Goal: Information Seeking & Learning: Check status

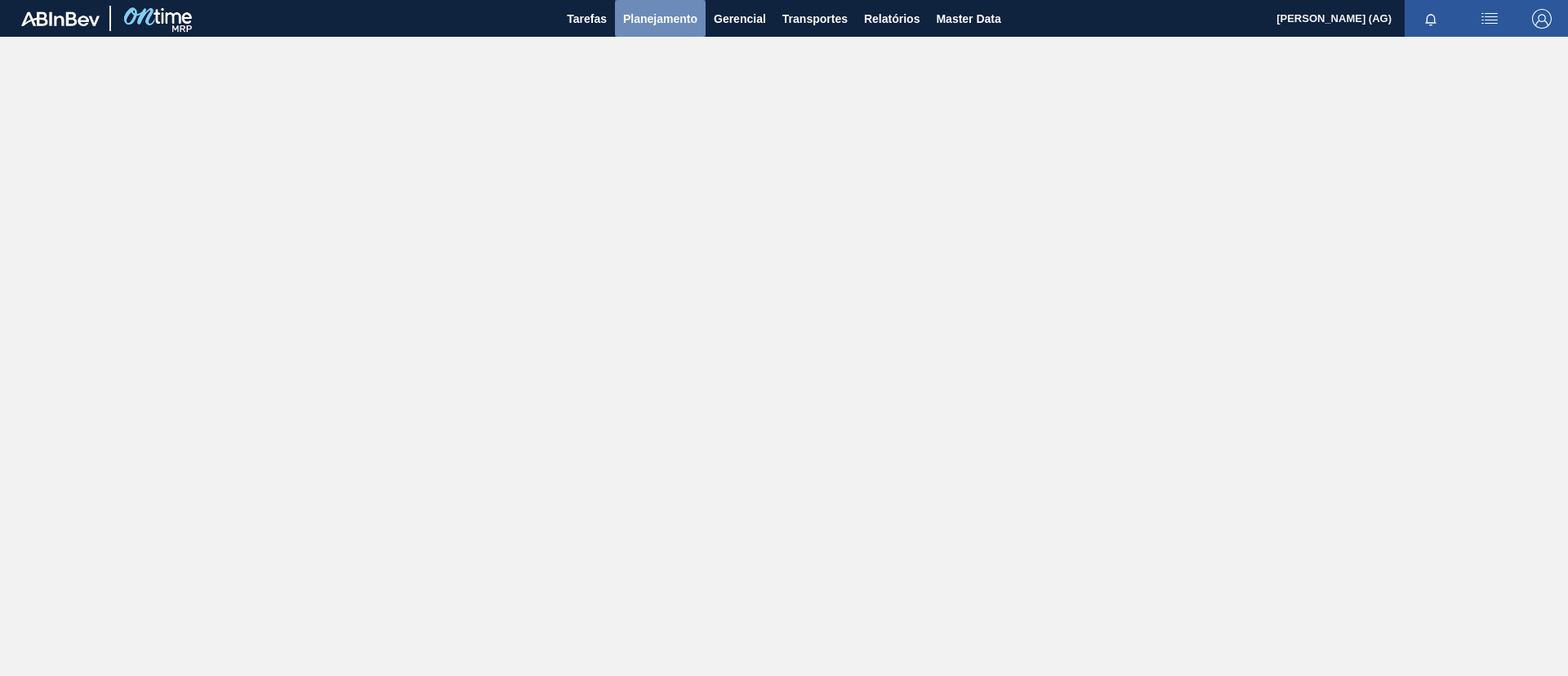
click at [645, 17] on span "Planejamento" at bounding box center [660, 19] width 74 height 20
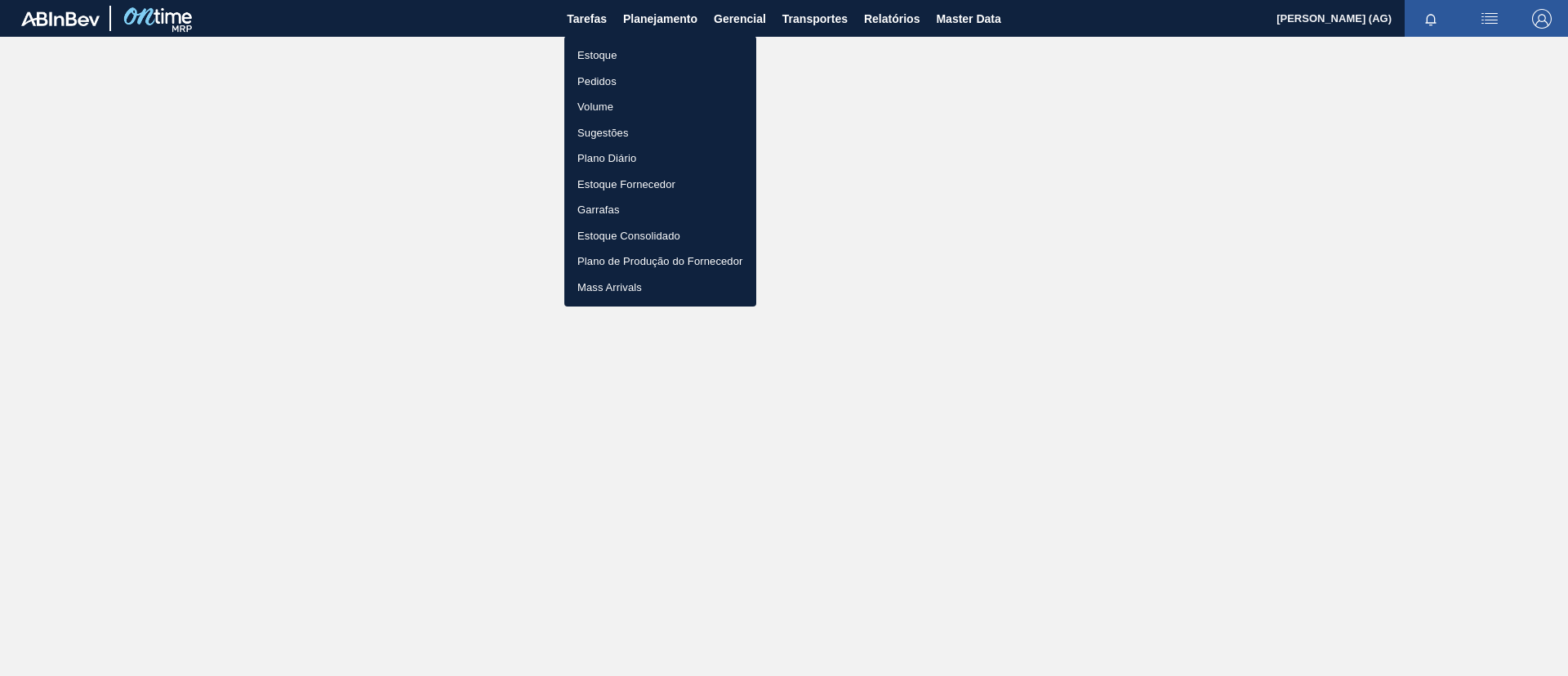
click at [670, 55] on li "Estoque" at bounding box center [660, 55] width 192 height 26
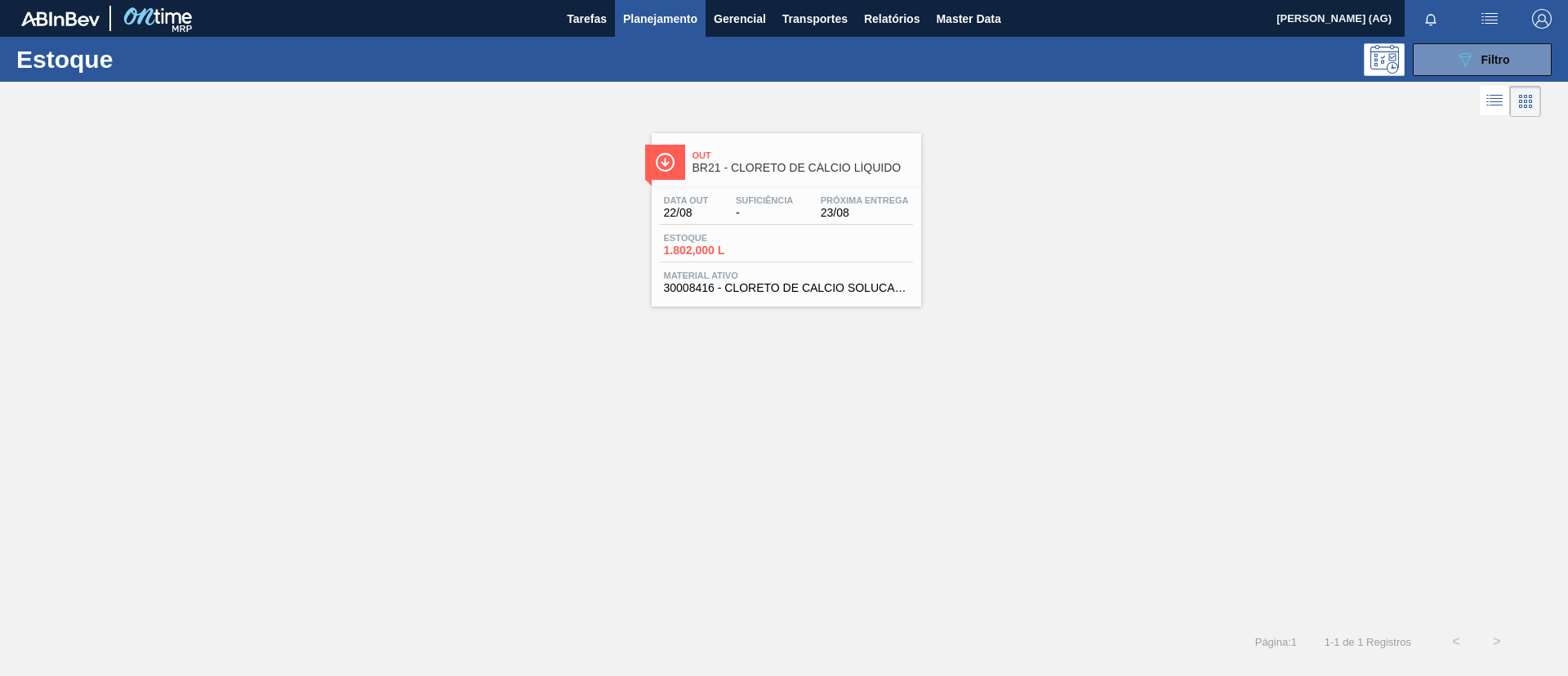
click at [1408, 72] on div "089F7B8B-B2A5-4AFE-B5C0-19BA573D28AC Filtro" at bounding box center [1483, 60] width 155 height 33
click at [1420, 69] on button "089F7B8B-B2A5-4AFE-B5C0-19BA573D28AC Filtro" at bounding box center [1483, 60] width 139 height 33
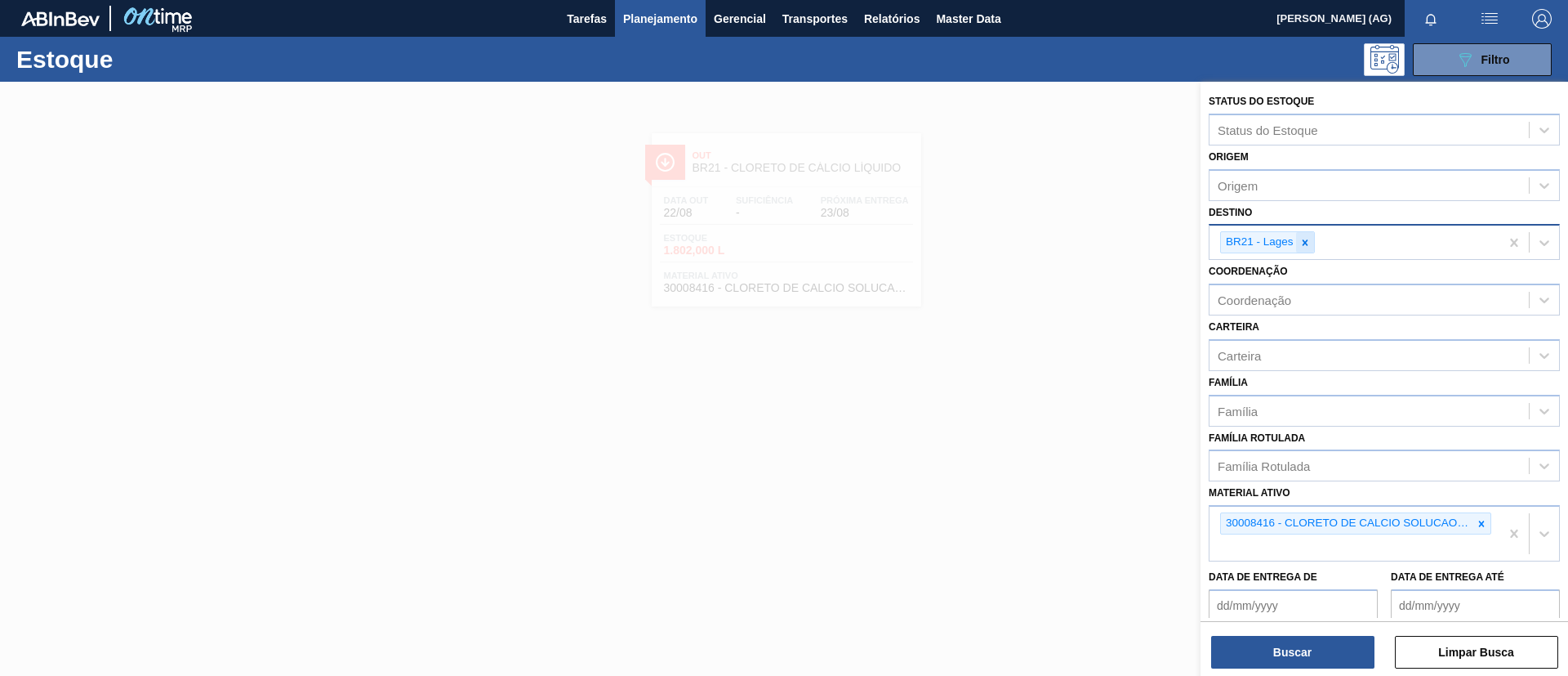
click at [1302, 234] on div at bounding box center [1305, 242] width 18 height 20
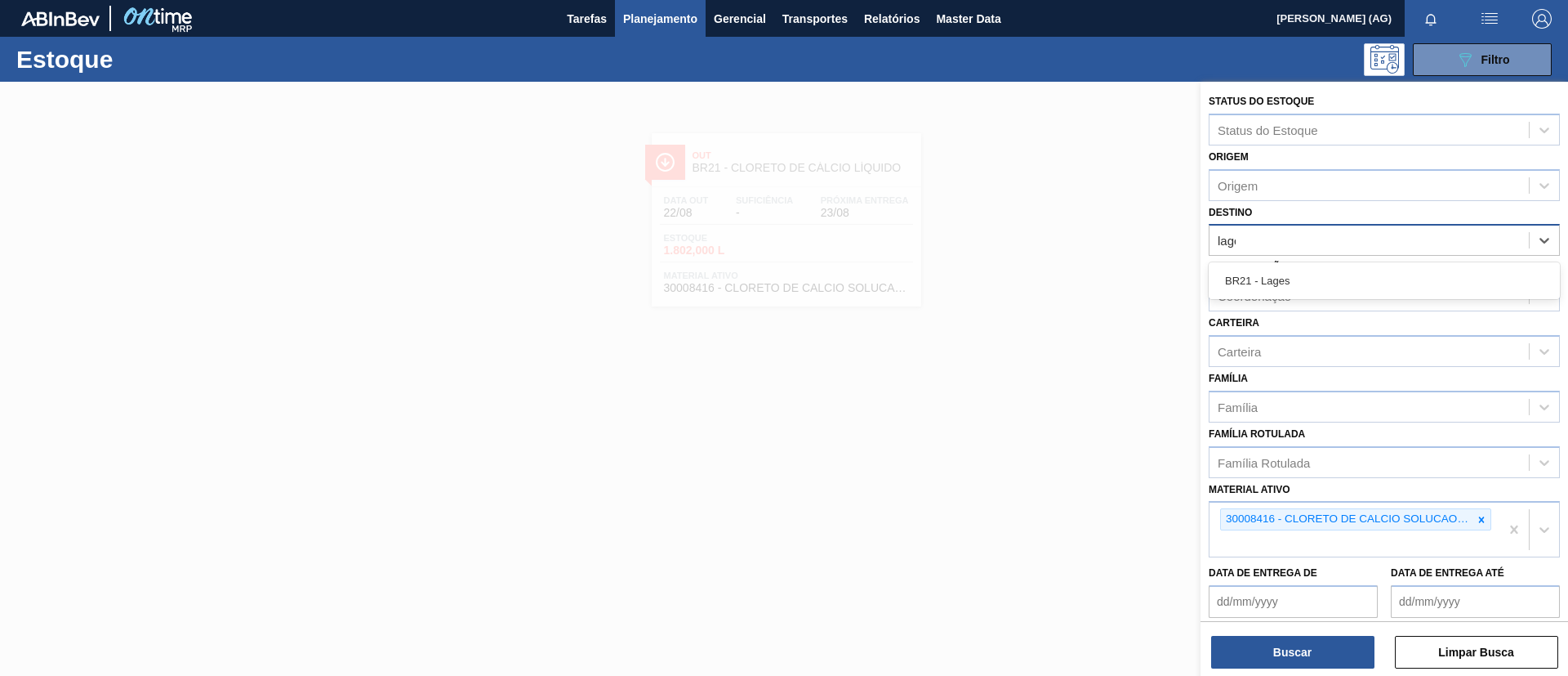
type input "lages"
click at [1311, 268] on div "BR21 - Lages" at bounding box center [1384, 280] width 352 height 30
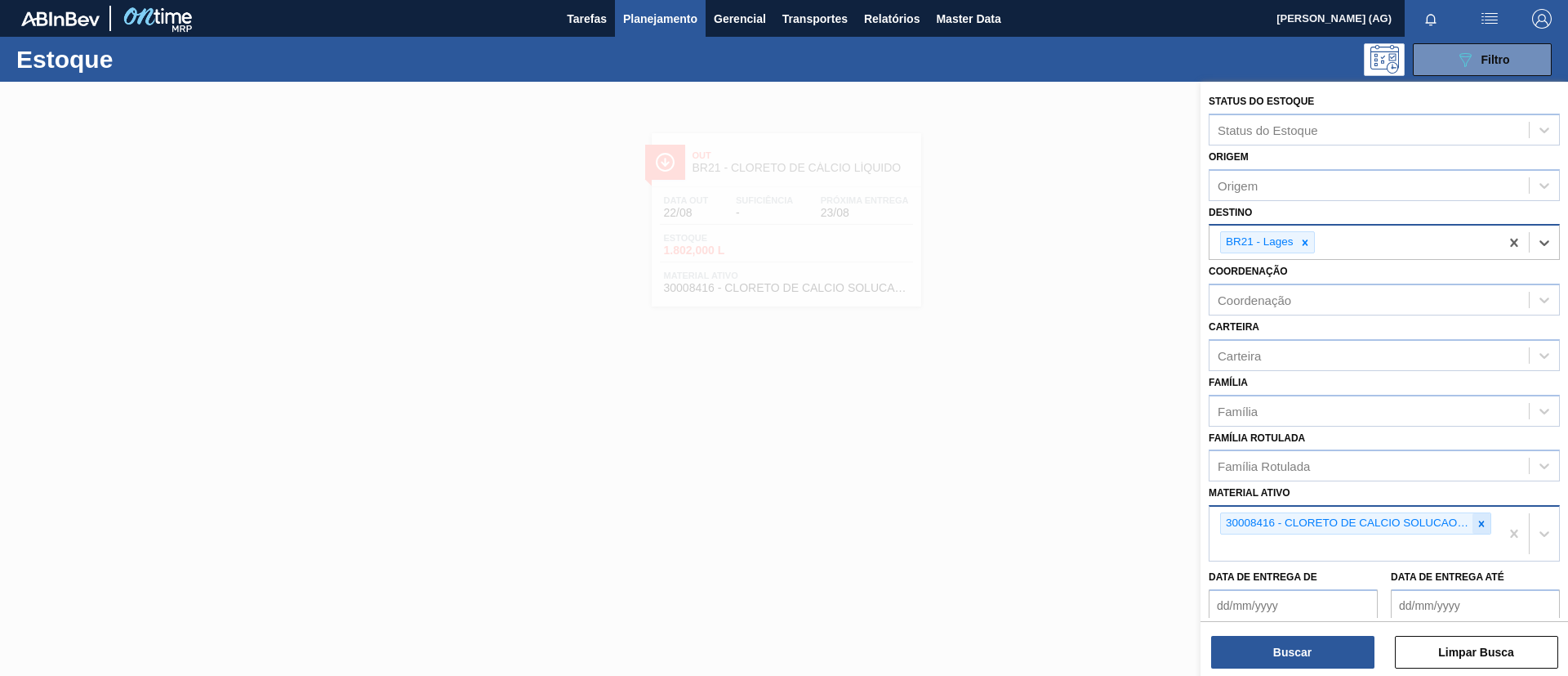
click at [1480, 522] on icon at bounding box center [1482, 523] width 5 height 5
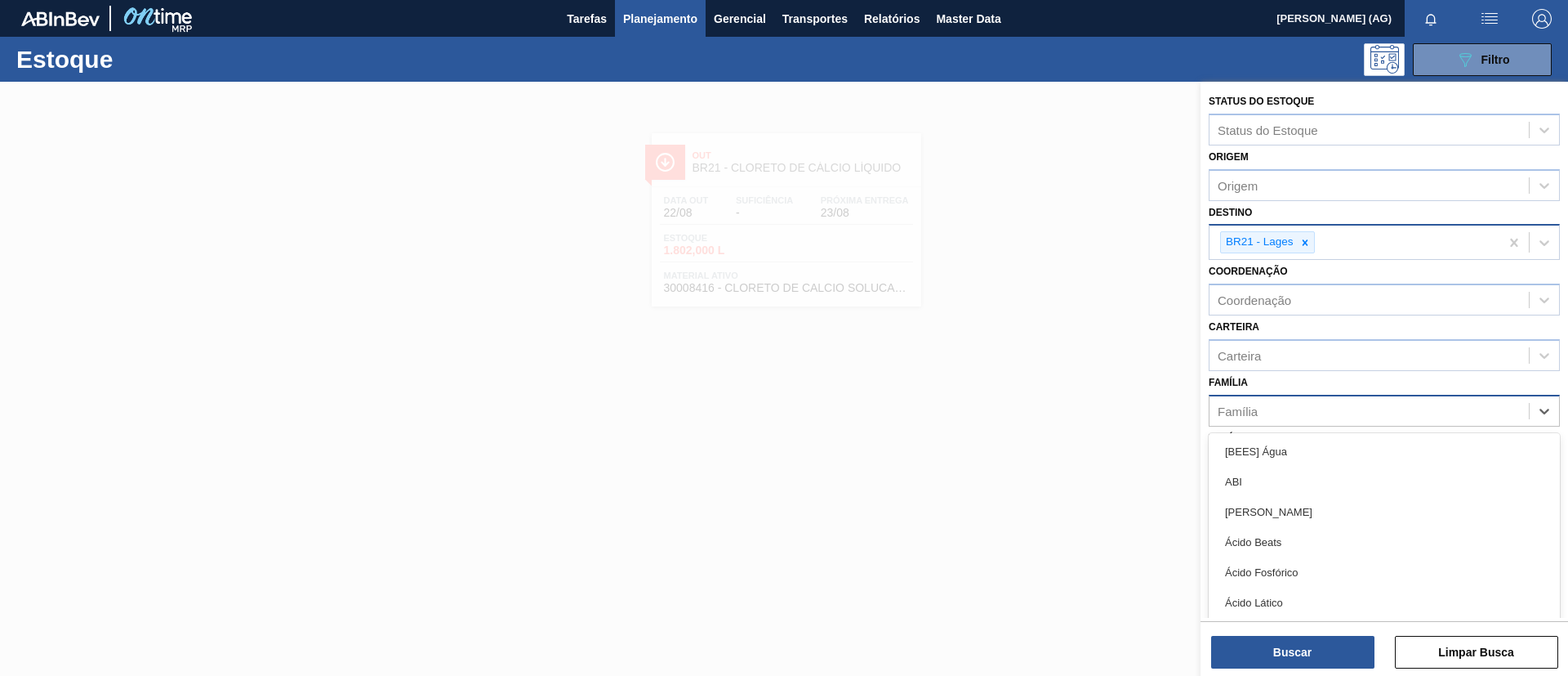
click at [1276, 410] on div "Família" at bounding box center [1370, 411] width 320 height 24
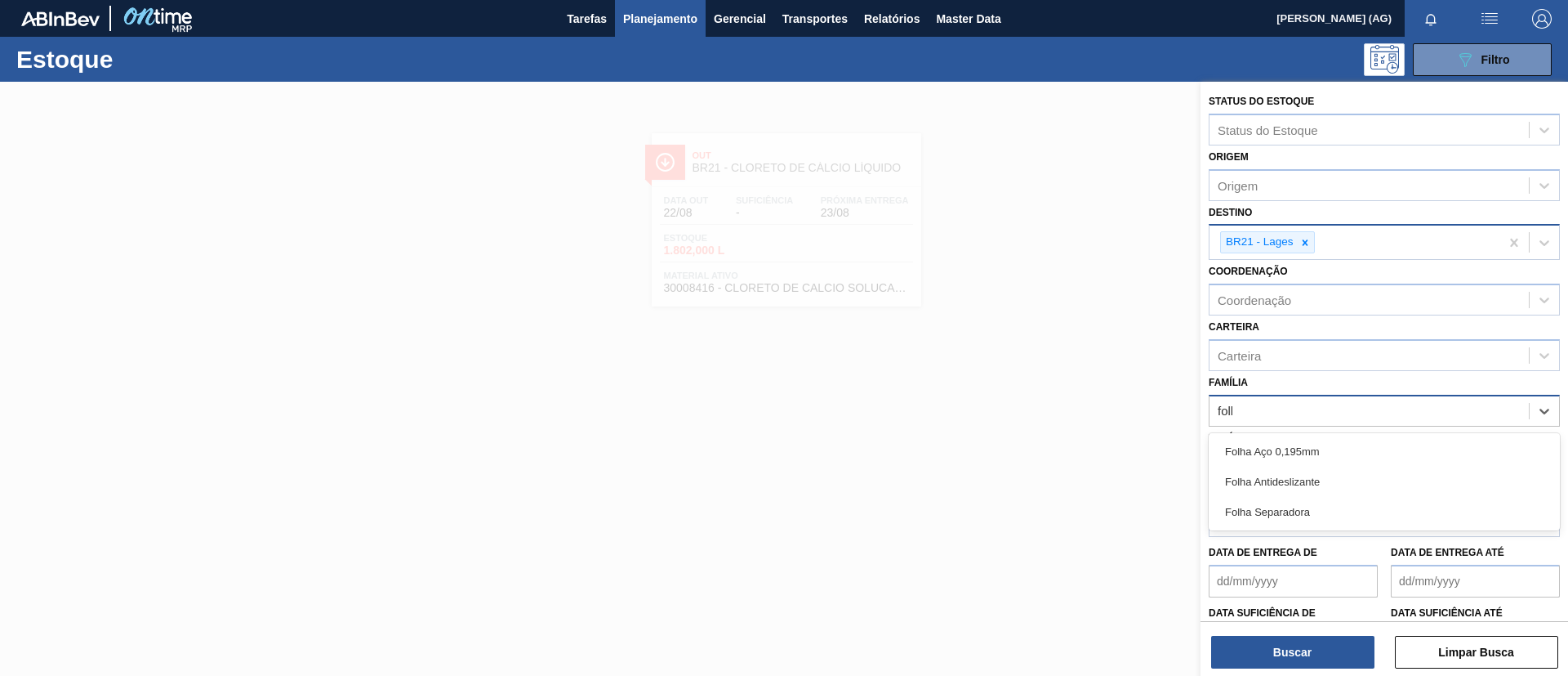
type input "folha"
click at [1328, 511] on div "Folha Separadora" at bounding box center [1384, 512] width 352 height 30
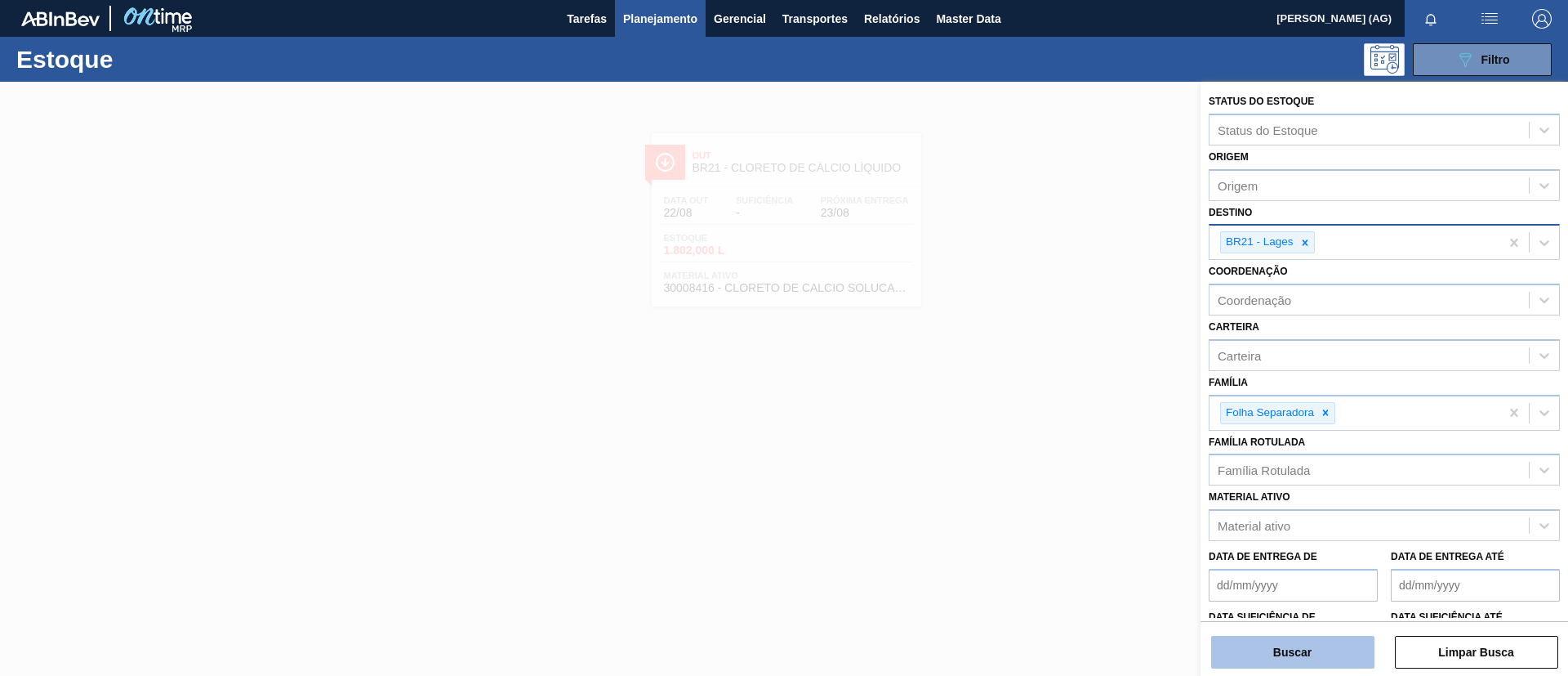
click at [1317, 647] on button "Buscar" at bounding box center [1293, 652] width 164 height 33
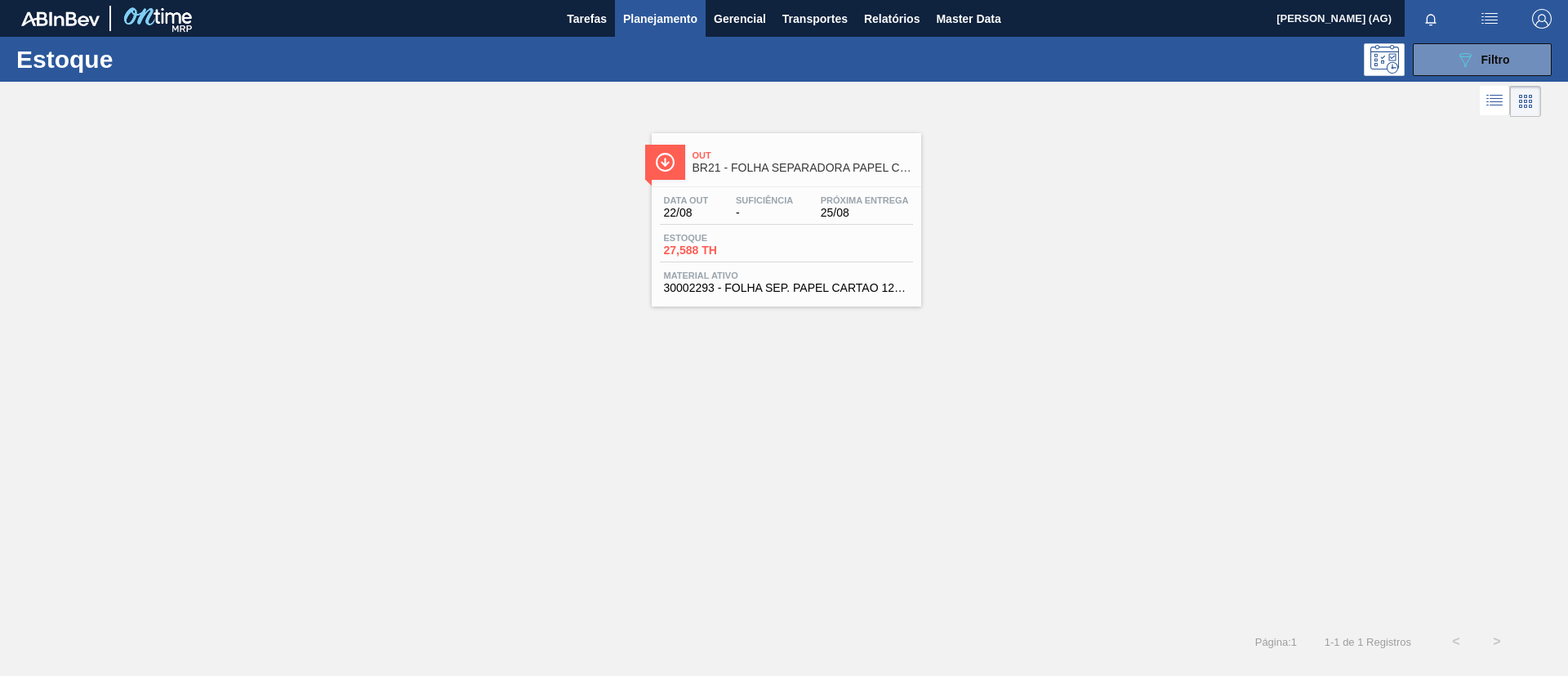
click at [678, 174] on div at bounding box center [665, 162] width 40 height 35
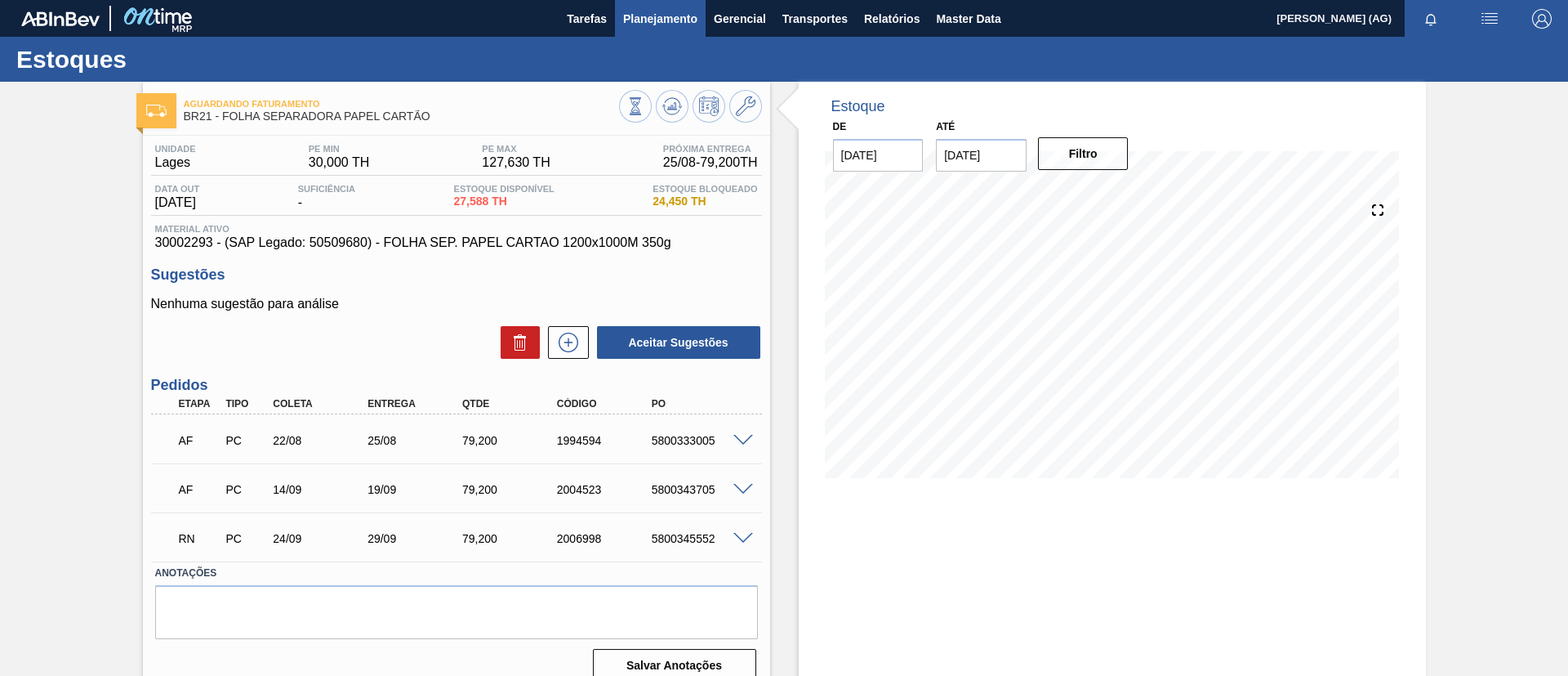
click at [623, 24] on span "Planejamento" at bounding box center [660, 19] width 74 height 20
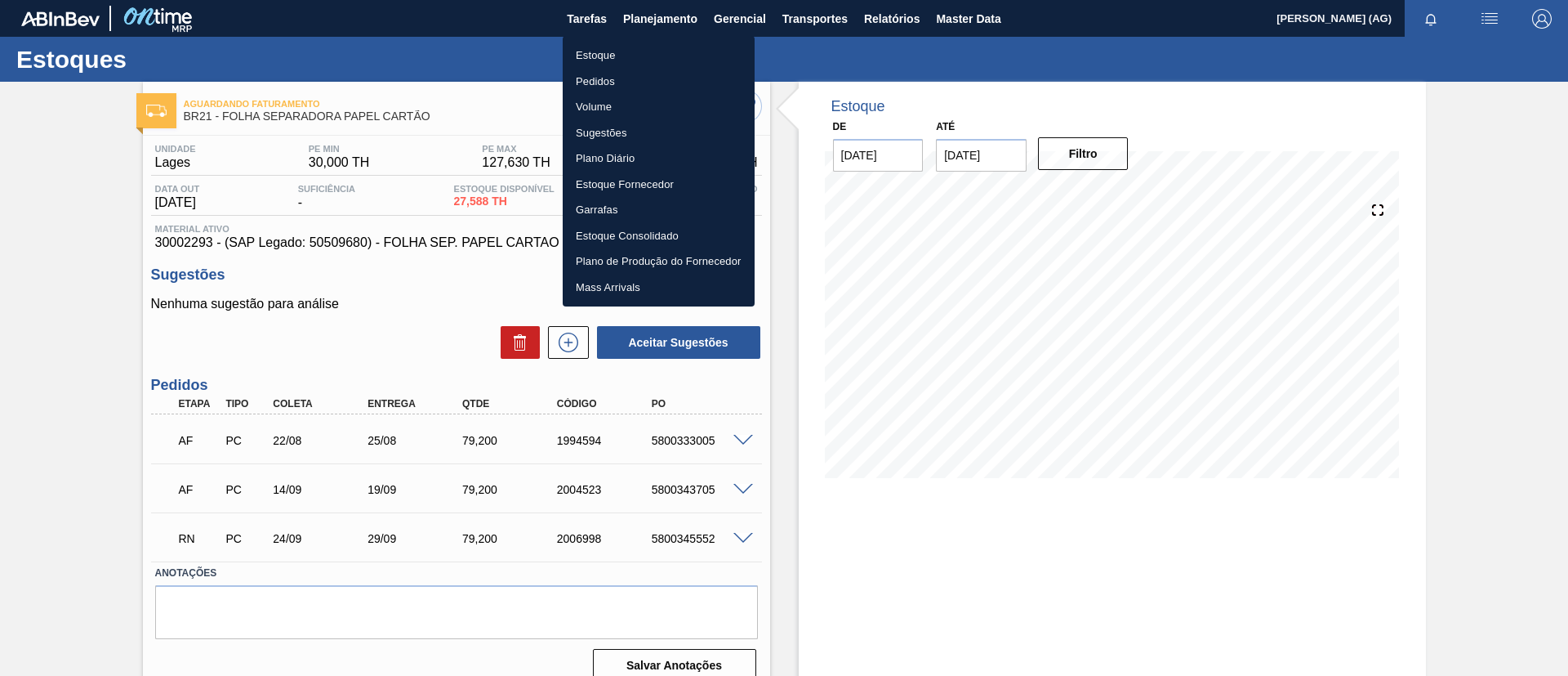
drag, startPoint x: 621, startPoint y: 51, endPoint x: 819, endPoint y: 112, distance: 207.2
click at [620, 51] on li "Estoque" at bounding box center [659, 55] width 192 height 26
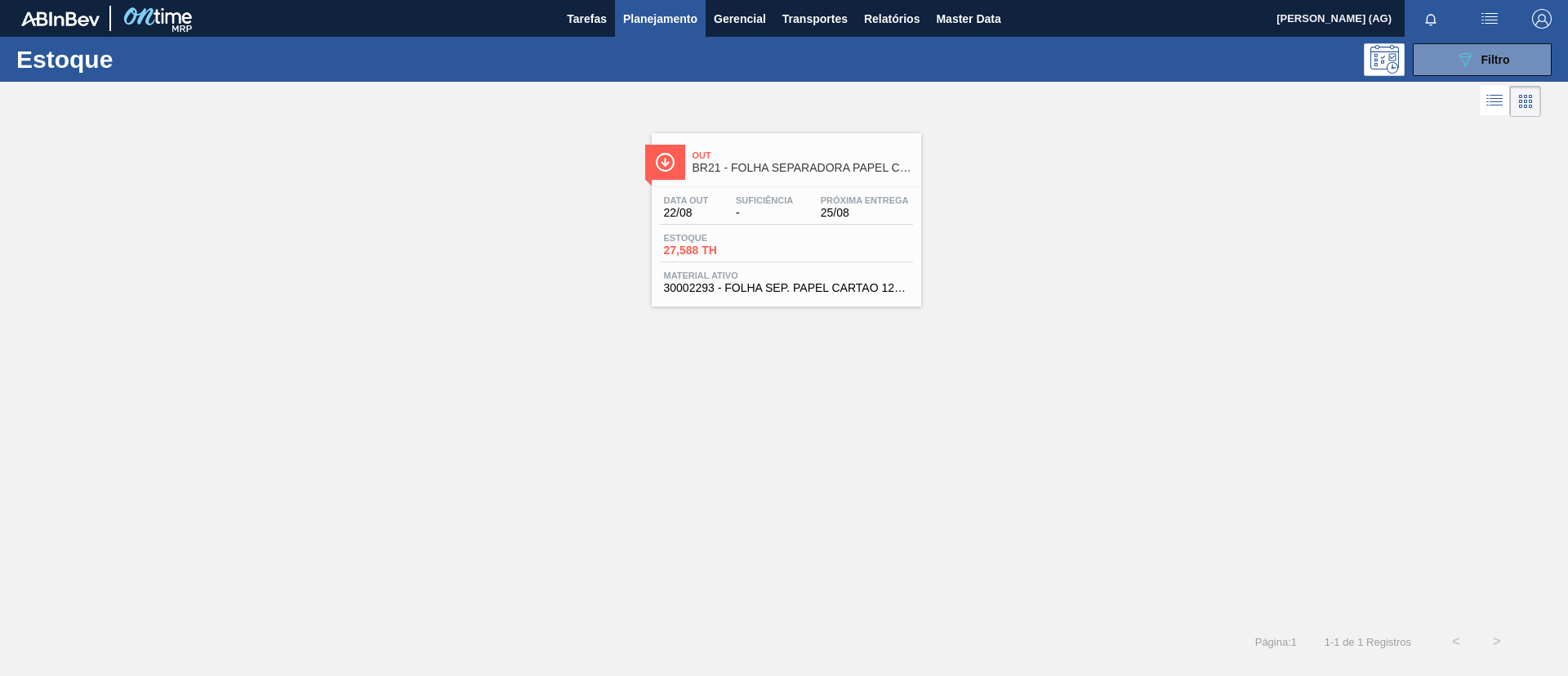
click at [1438, 78] on div "Estoque 089F7B8B-B2A5-4AFE-B5C0-19BA573D28AC Filtro" at bounding box center [784, 58] width 1568 height 45
click at [1440, 65] on button "089F7B8B-B2A5-4AFE-B5C0-19BA573D28AC Filtro" at bounding box center [1483, 60] width 139 height 33
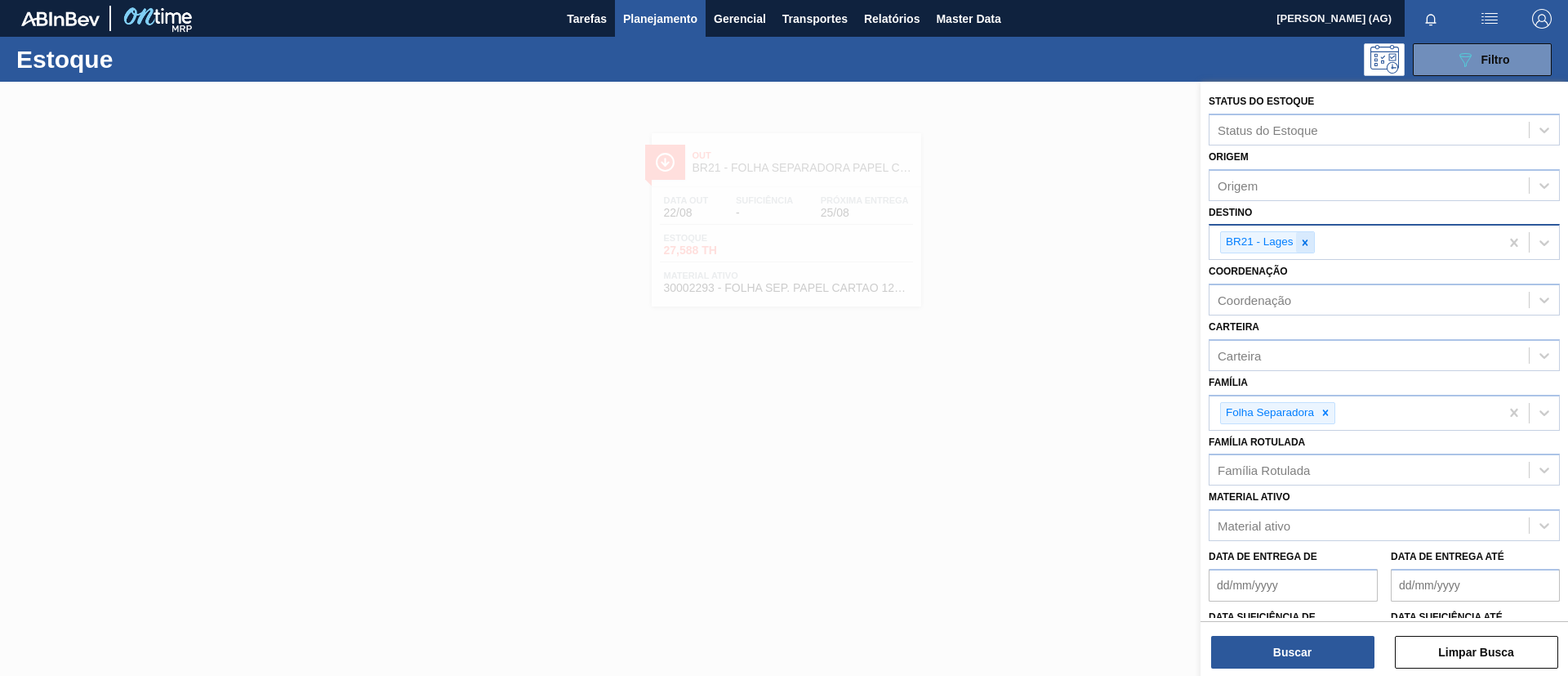
click at [1305, 244] on icon at bounding box center [1305, 243] width 12 height 12
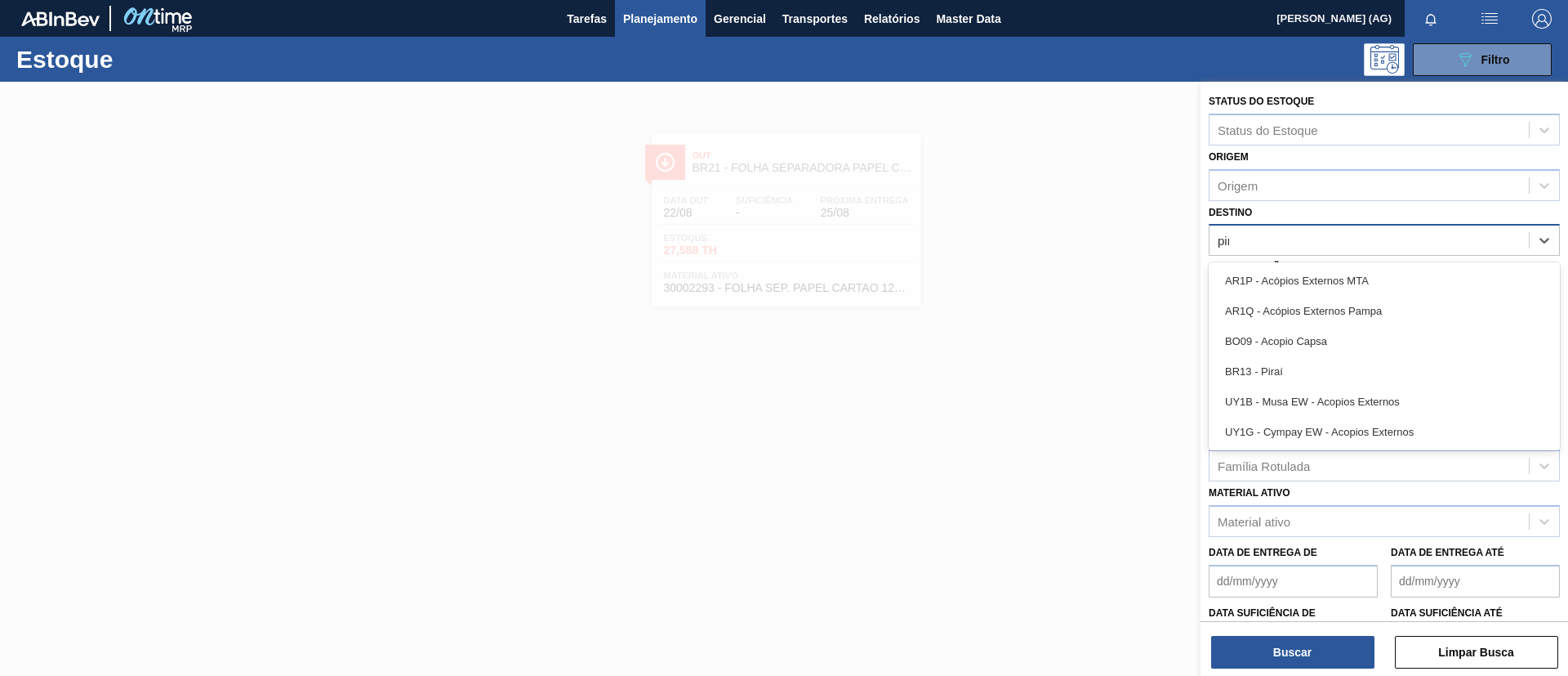
type input "pira"
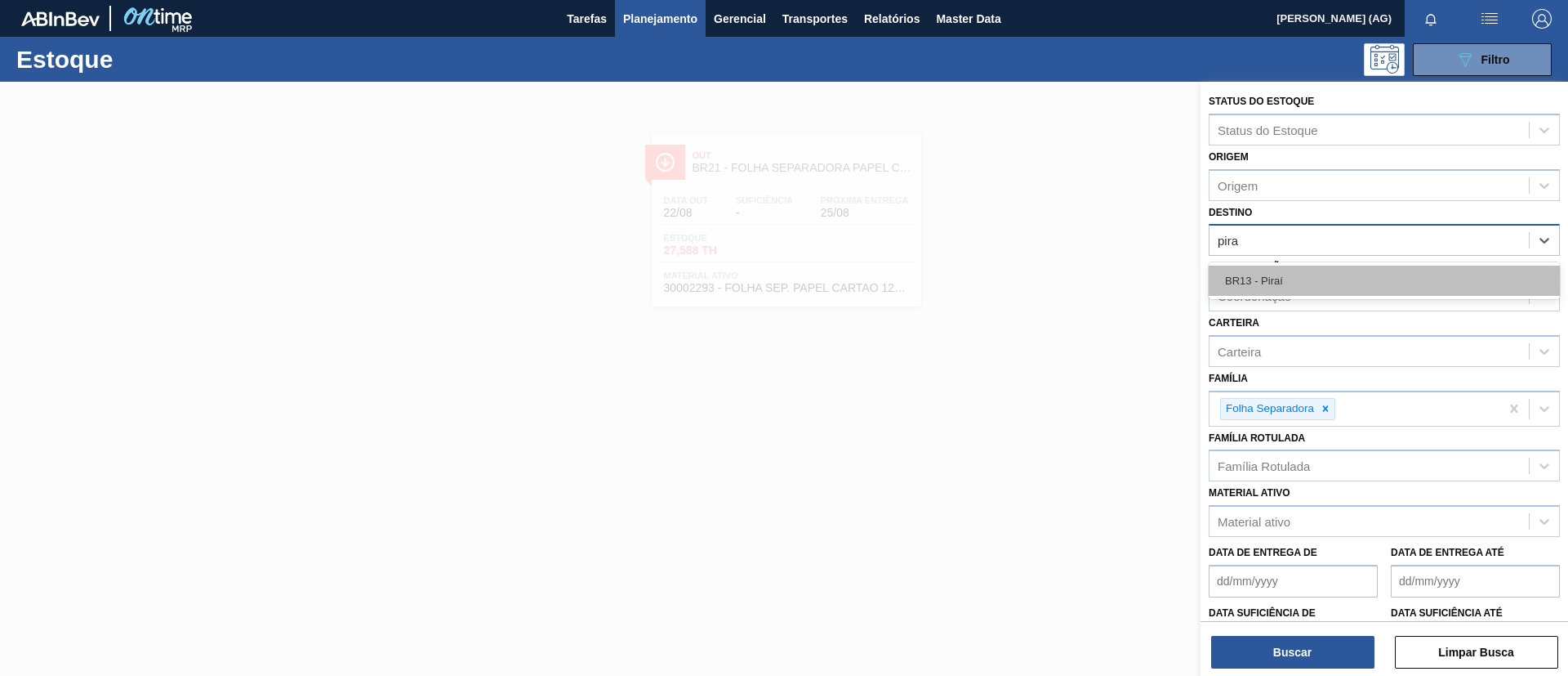
click at [1286, 272] on div "BR13 - Piraí" at bounding box center [1384, 280] width 352 height 30
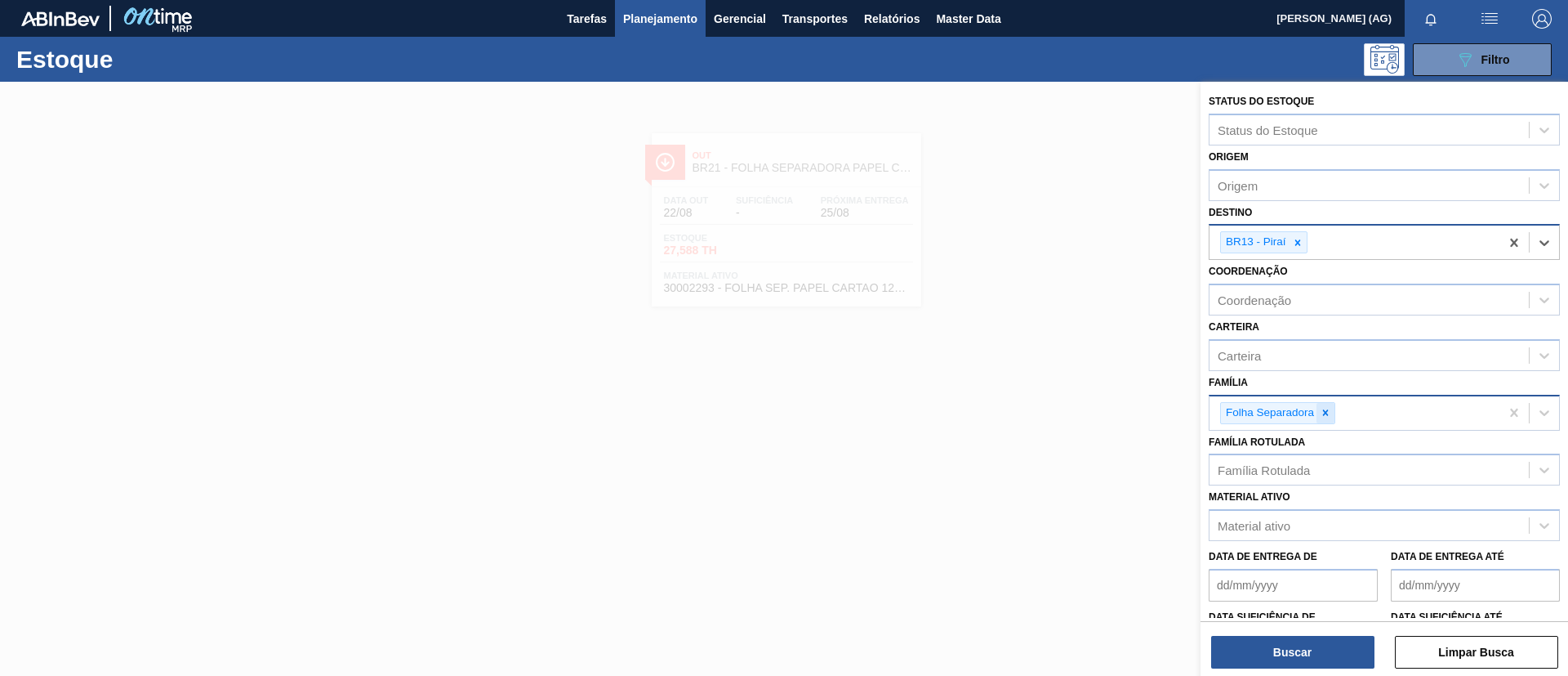
click at [1325, 413] on icon at bounding box center [1326, 412] width 5 height 5
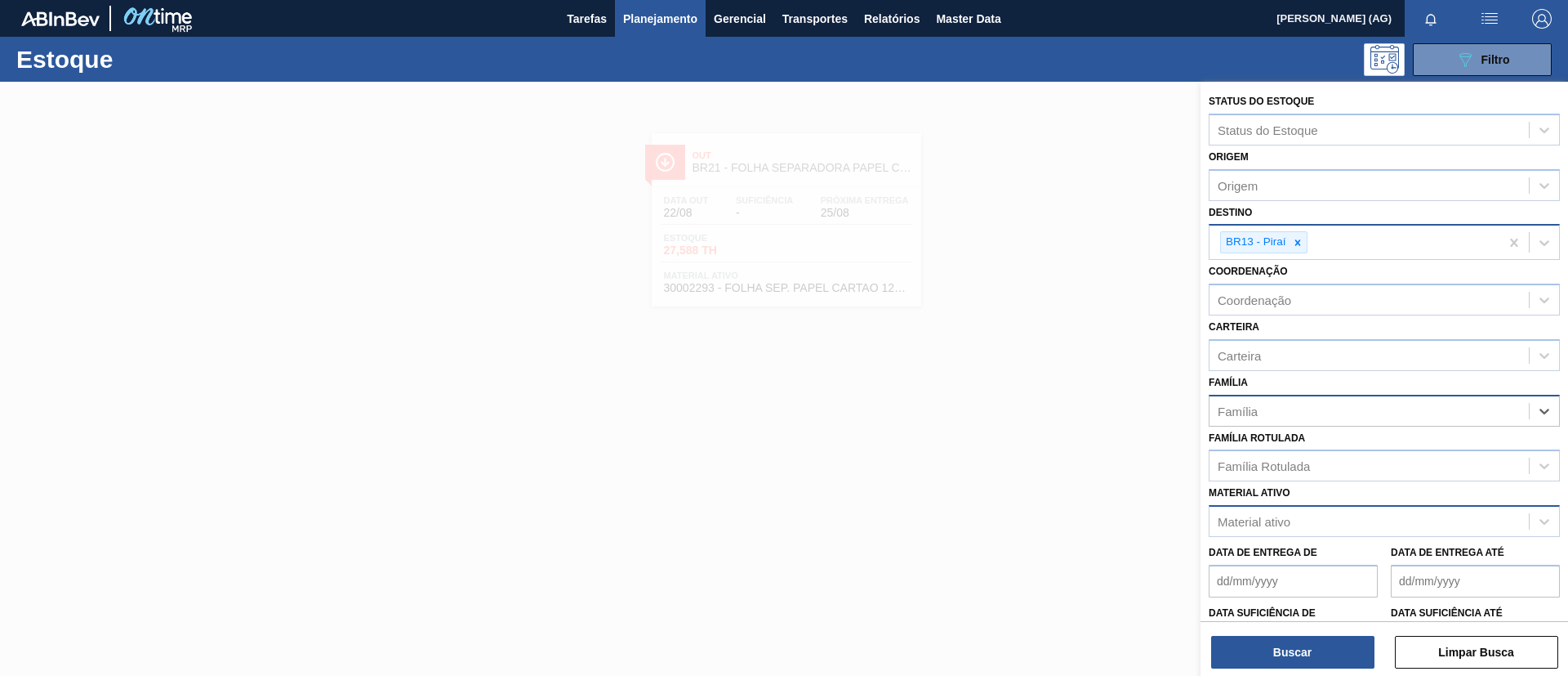
click at [1306, 528] on div "Material ativo" at bounding box center [1370, 522] width 320 height 24
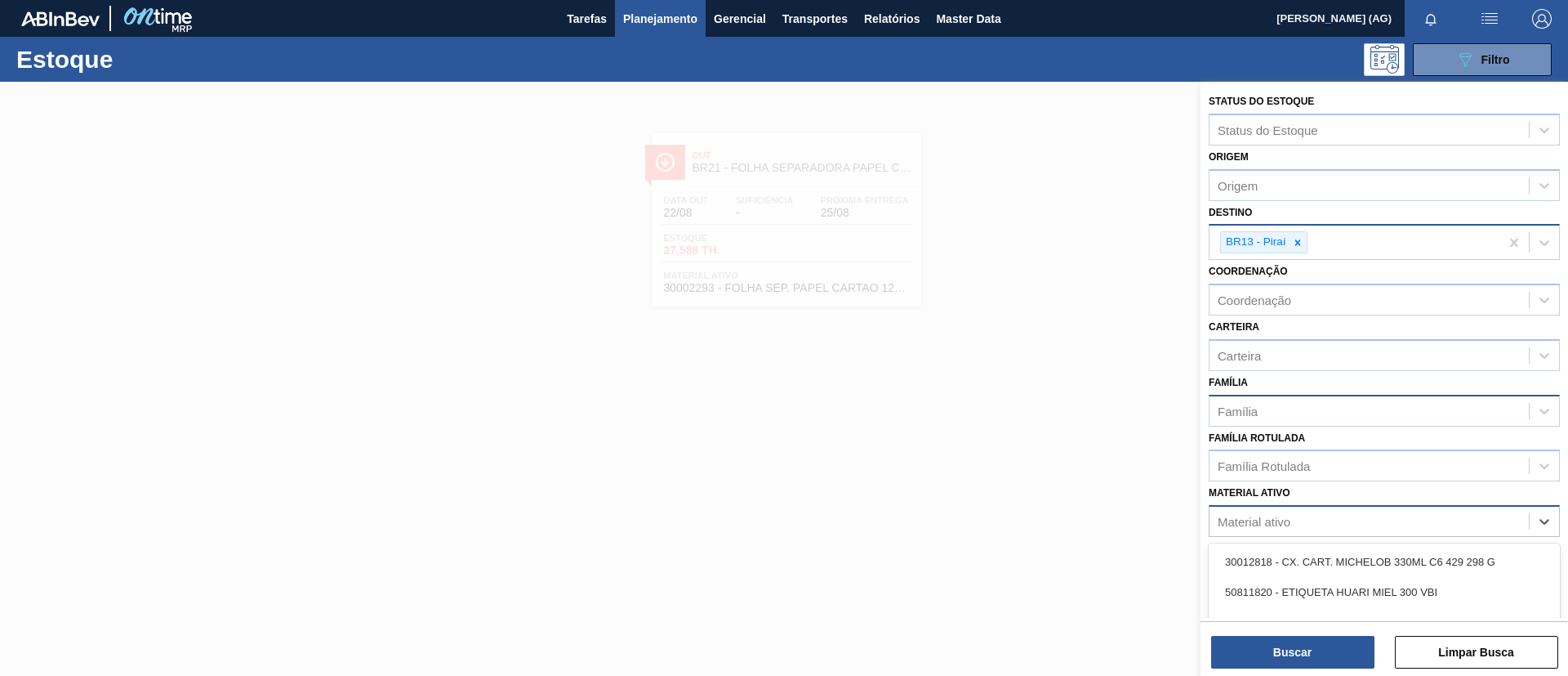
paste ativo "30003577"
type ativo "30003577"
drag, startPoint x: 1315, startPoint y: 557, endPoint x: 1326, endPoint y: 589, distance: 33.8
click at [1316, 557] on div "30003577 - LUPULO Arom. Pellet REG Saaz" at bounding box center [1384, 562] width 352 height 30
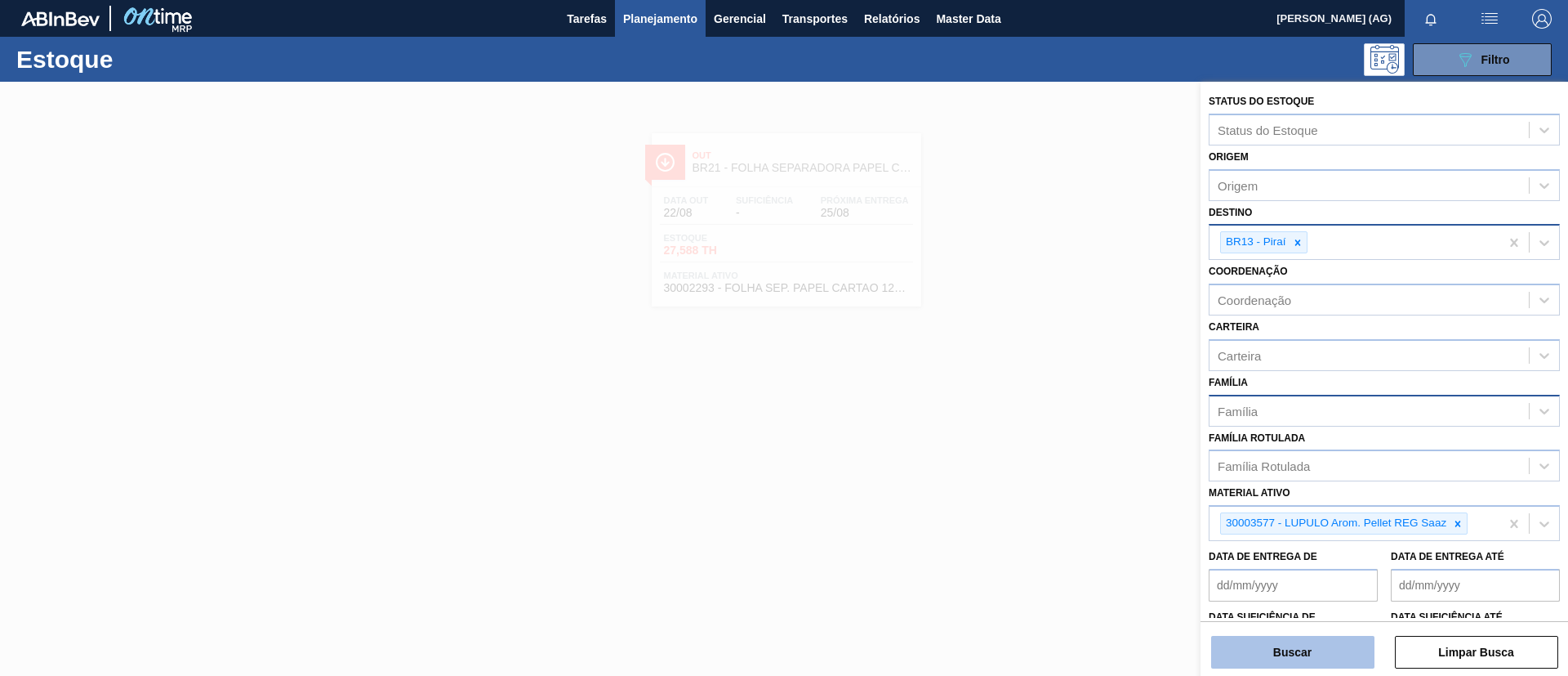
click at [1343, 660] on button "Buscar" at bounding box center [1293, 652] width 164 height 33
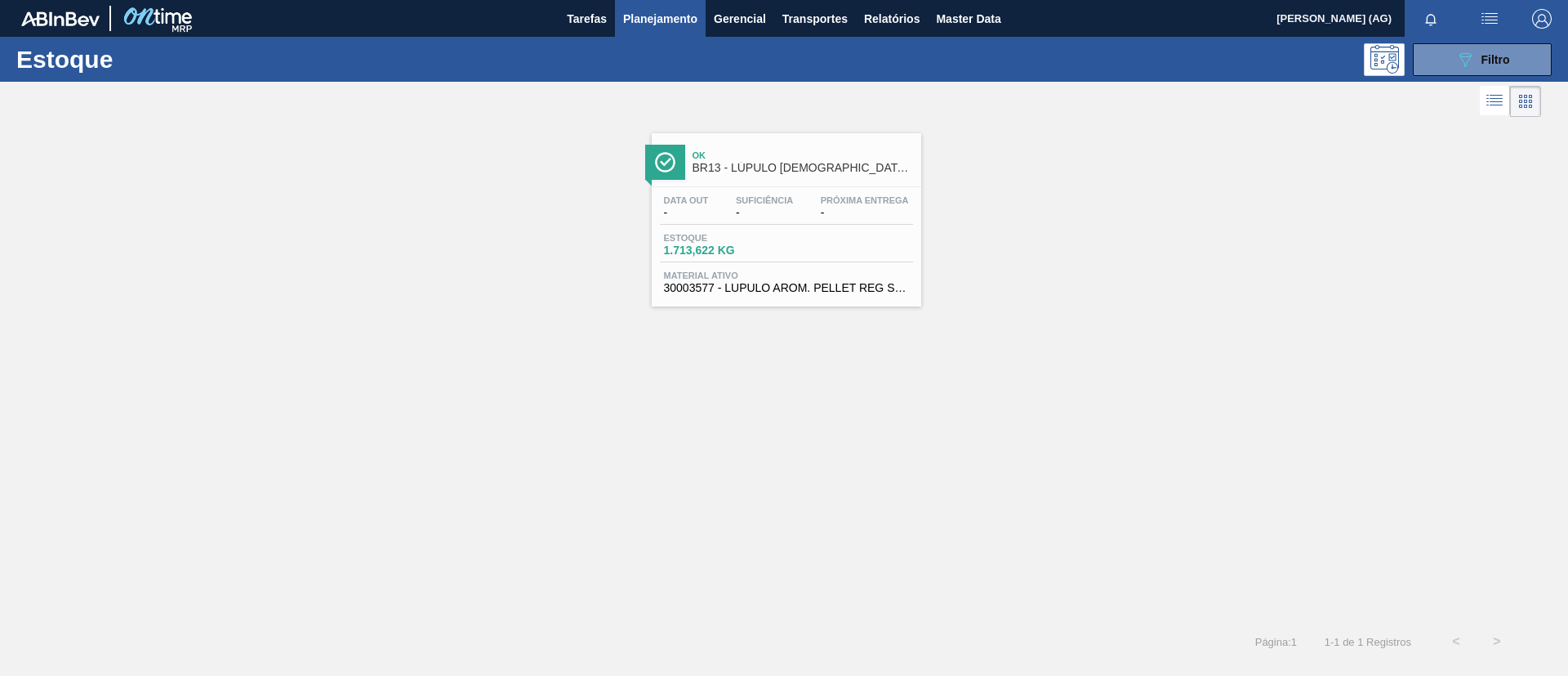
click at [660, 153] on img at bounding box center [665, 162] width 20 height 20
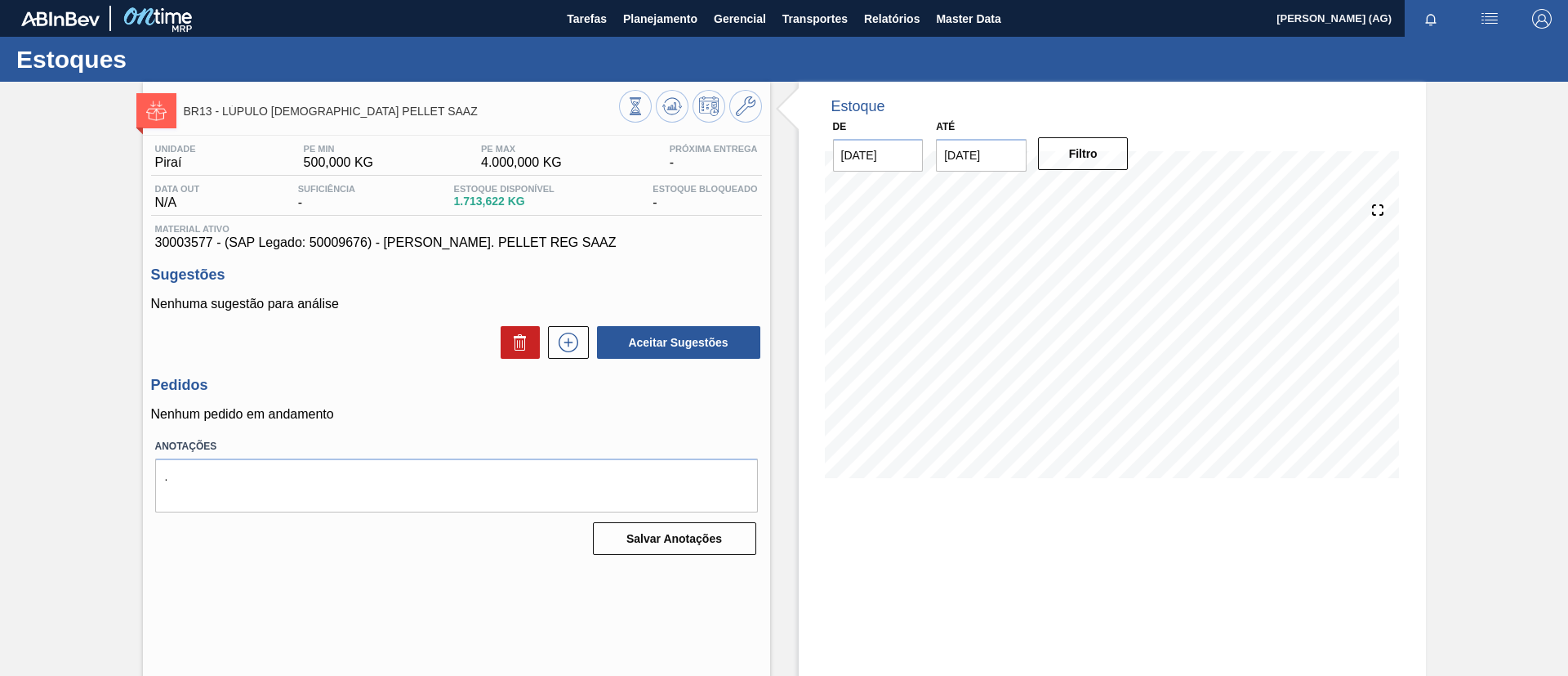
drag, startPoint x: 299, startPoint y: 383, endPoint x: 283, endPoint y: 400, distance: 23.3
click at [670, 19] on span "Planejamento" at bounding box center [660, 19] width 74 height 20
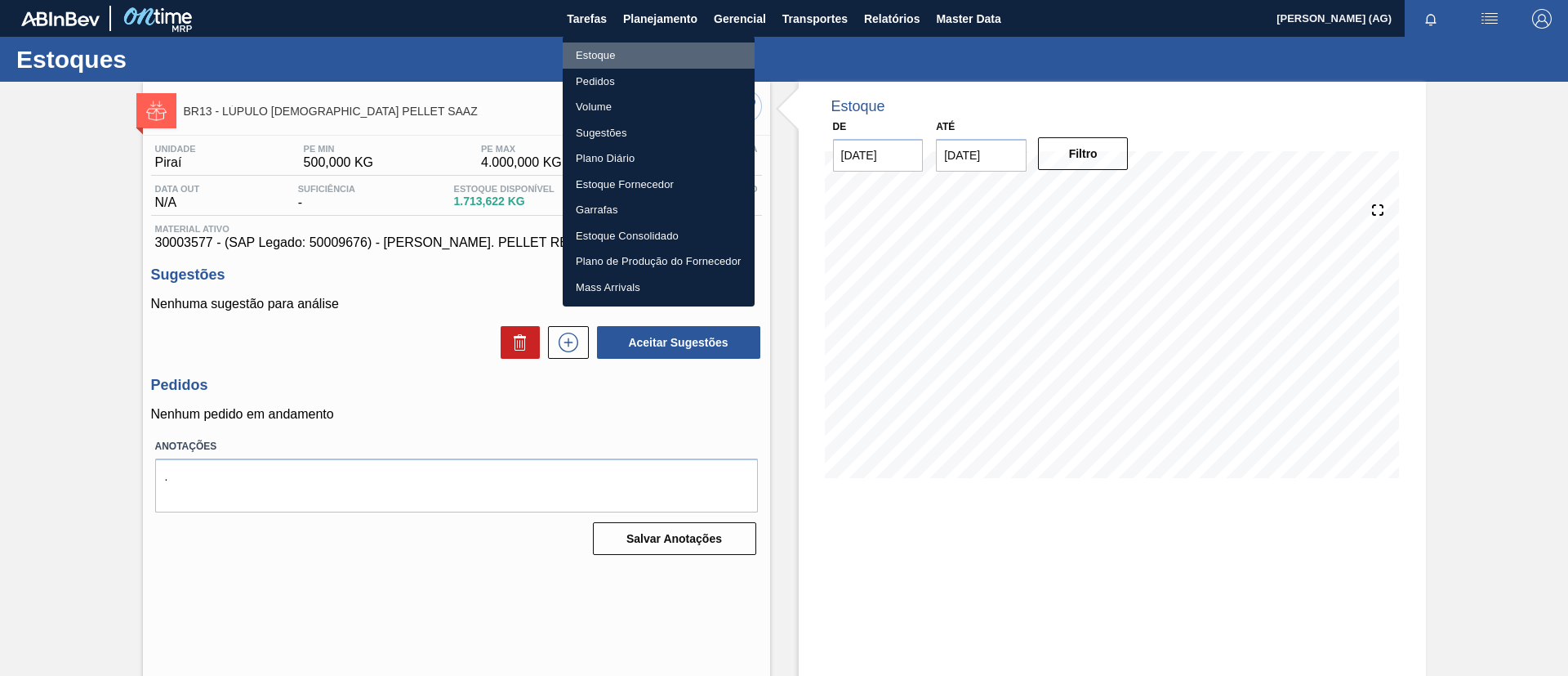
drag, startPoint x: 633, startPoint y: 61, endPoint x: 660, endPoint y: 57, distance: 27.3
click at [632, 62] on li "Estoque" at bounding box center [659, 55] width 192 height 26
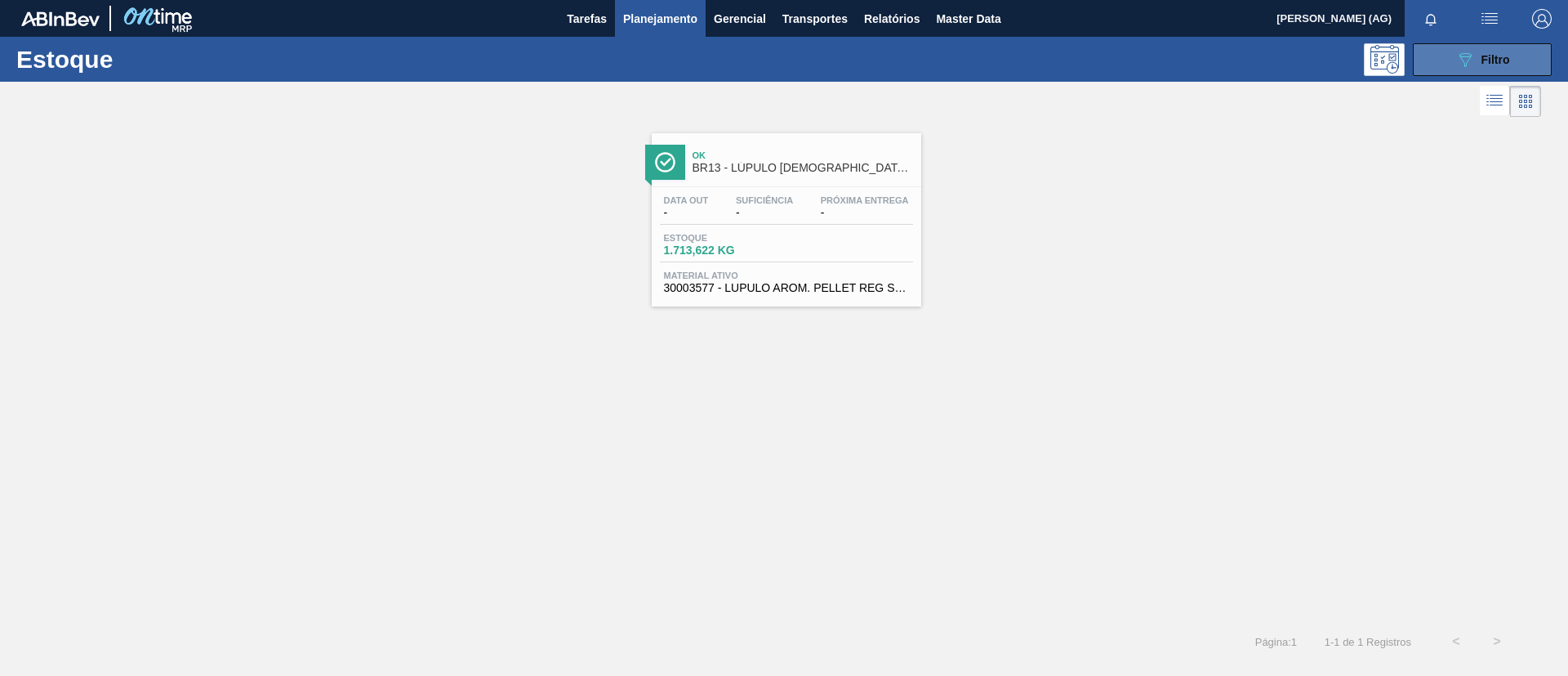
click at [1468, 69] on button "089F7B8B-B2A5-4AFE-B5C0-19BA573D28AC Filtro" at bounding box center [1483, 60] width 139 height 33
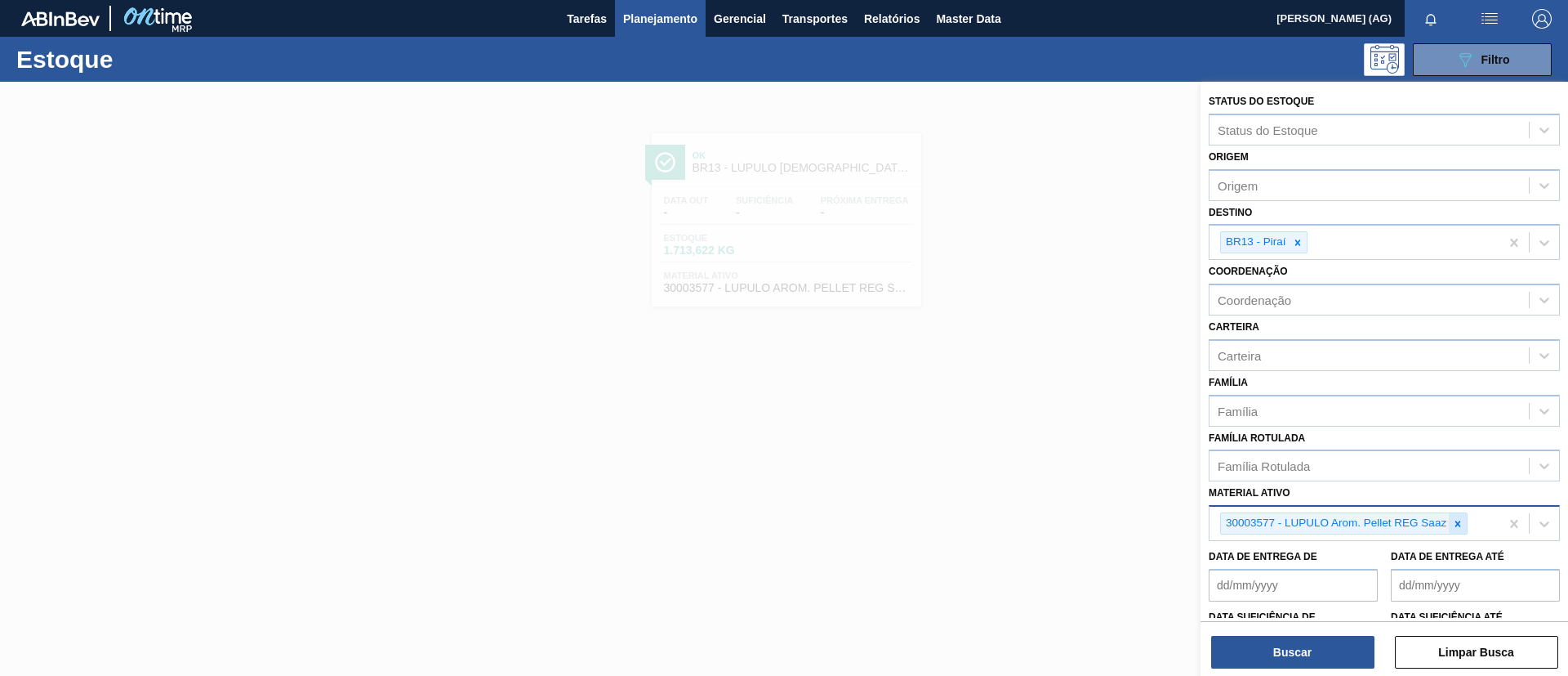
click at [1462, 521] on icon at bounding box center [1458, 523] width 12 height 12
type ativo "30030646"
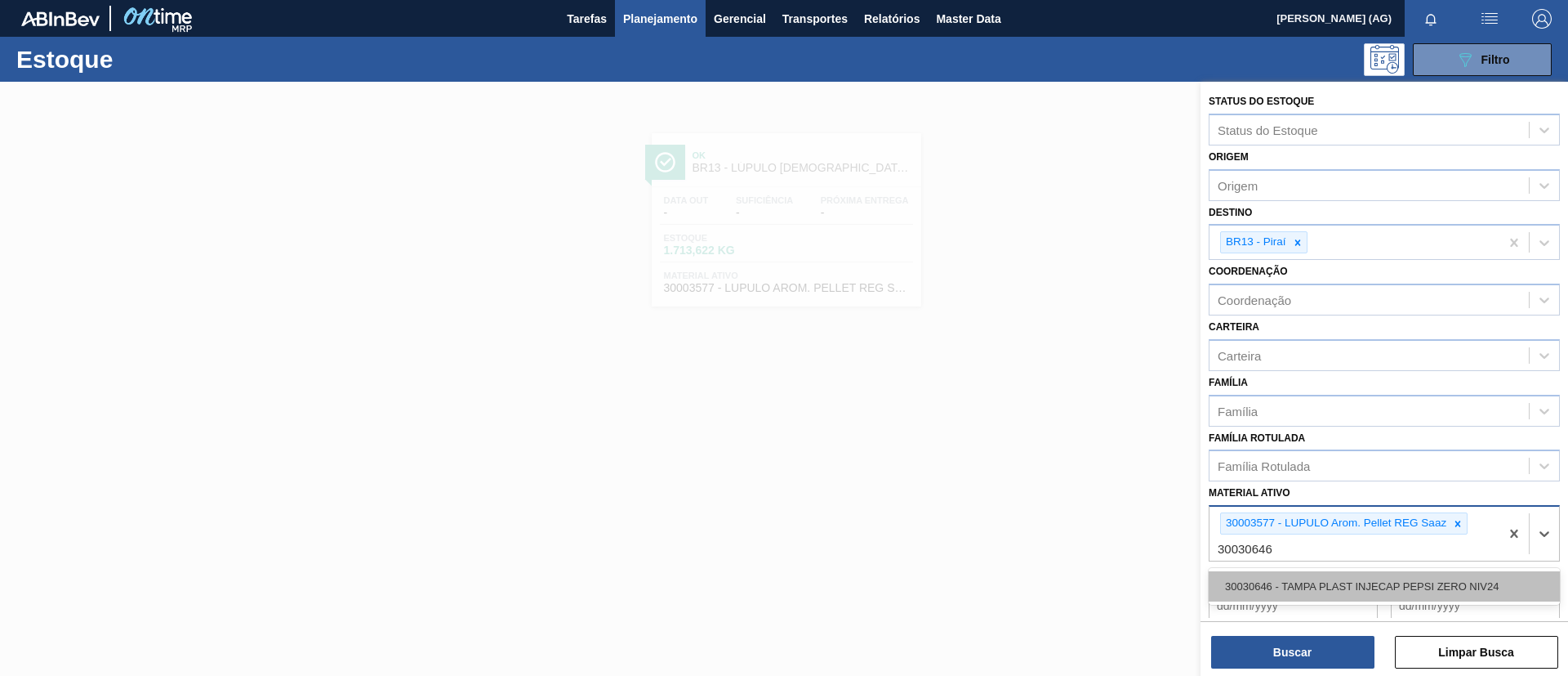
click at [1434, 588] on div "30030646 - TAMPA PLAST INJECAP PEPSI ZERO NIV24" at bounding box center [1384, 586] width 352 height 30
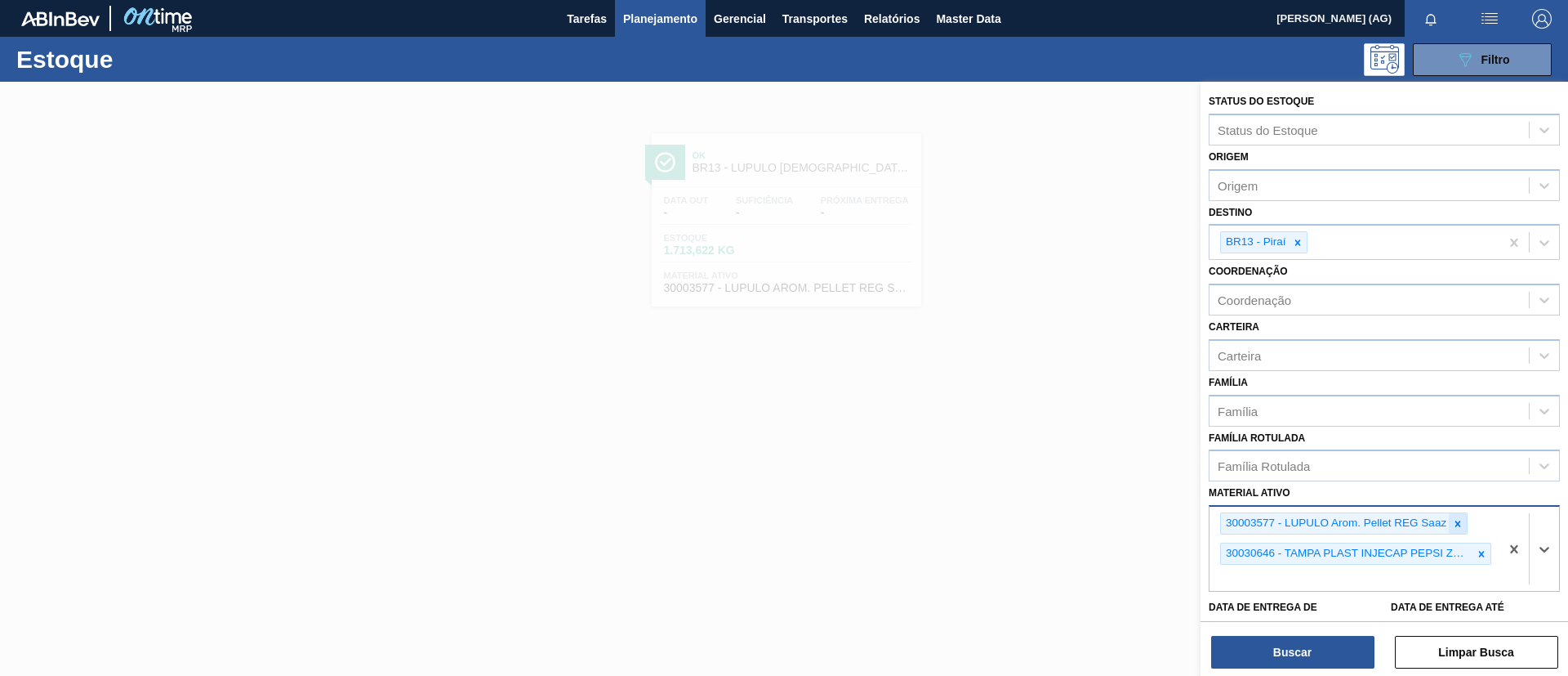
click at [1463, 528] on icon at bounding box center [1458, 523] width 12 height 12
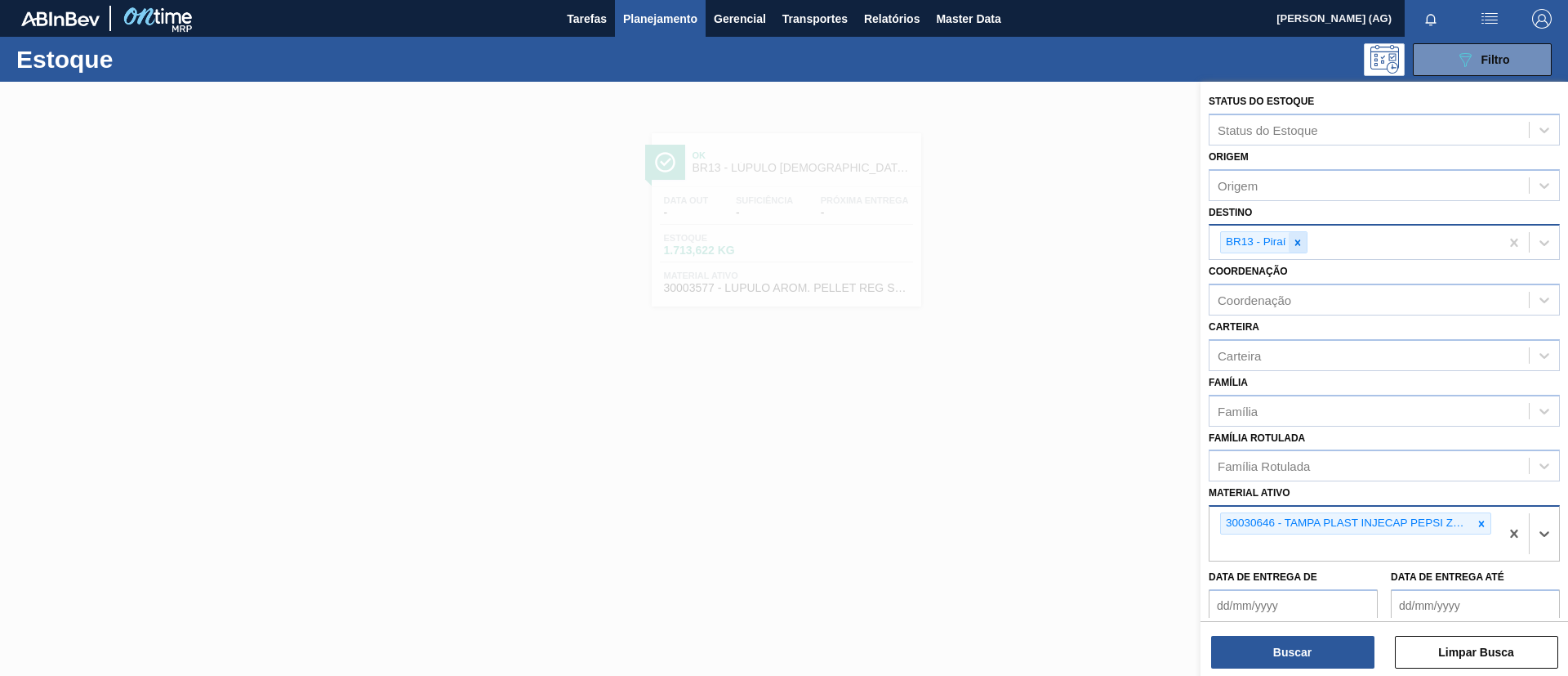
click at [1291, 249] on div at bounding box center [1298, 242] width 18 height 20
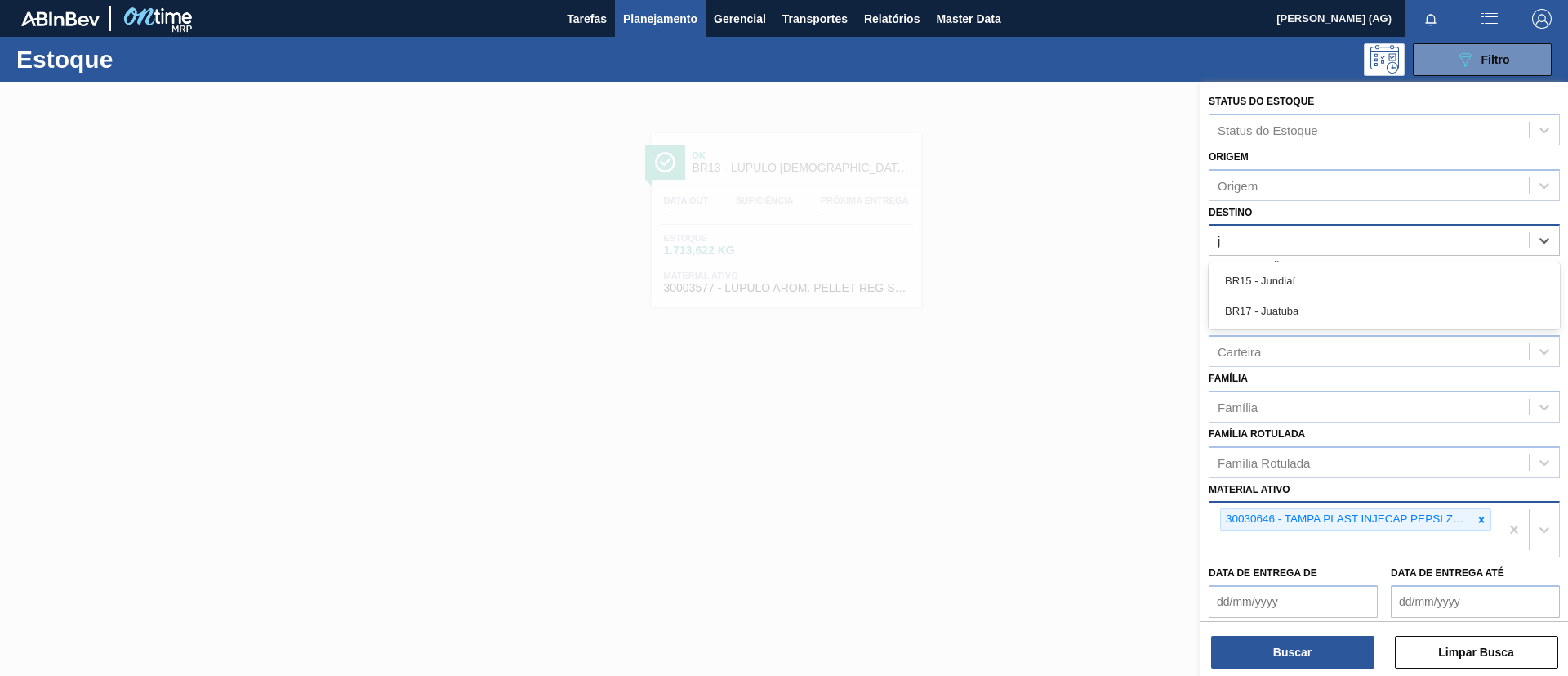
type input "ju"
click at [1375, 285] on div "BR15 - Jundiaí" at bounding box center [1384, 280] width 352 height 30
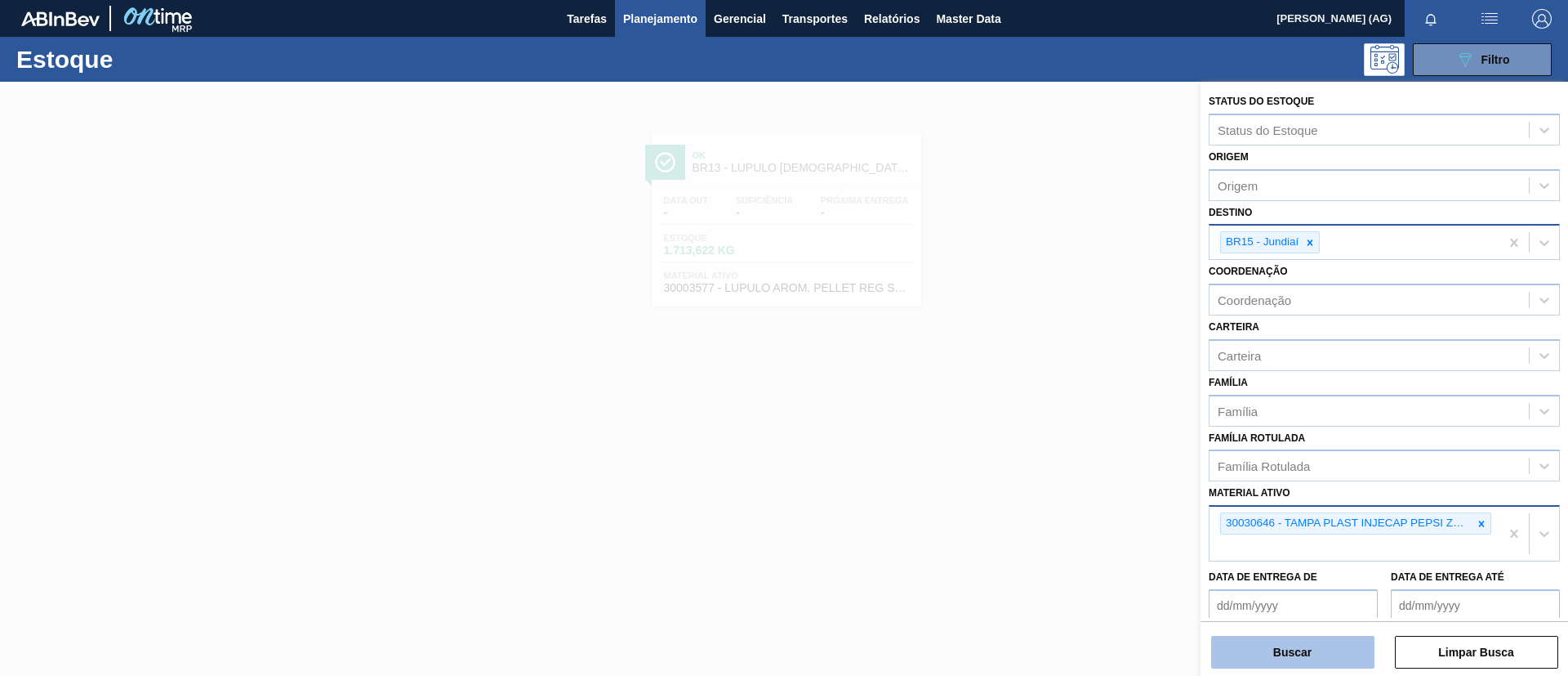
click at [1325, 644] on button "Buscar" at bounding box center [1293, 652] width 164 height 33
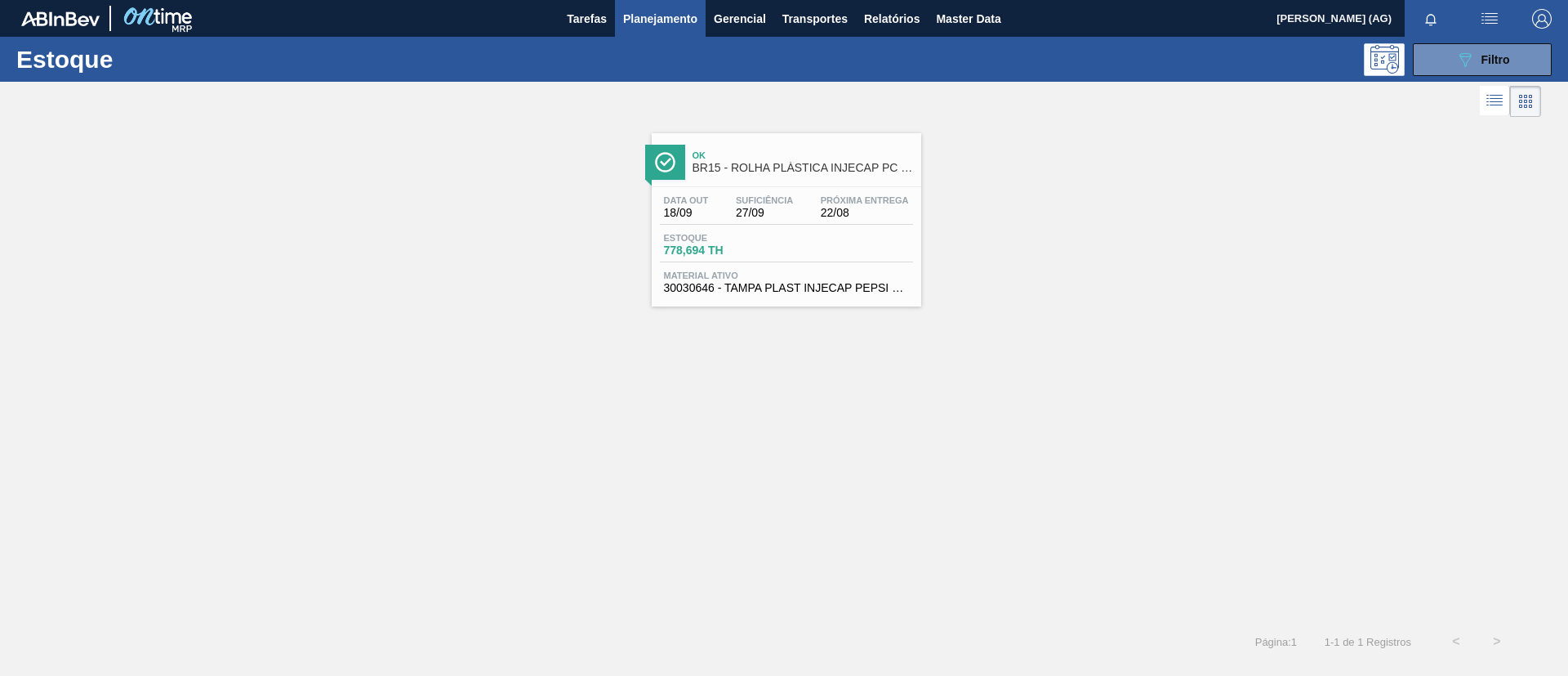
click at [653, 161] on div at bounding box center [665, 162] width 40 height 35
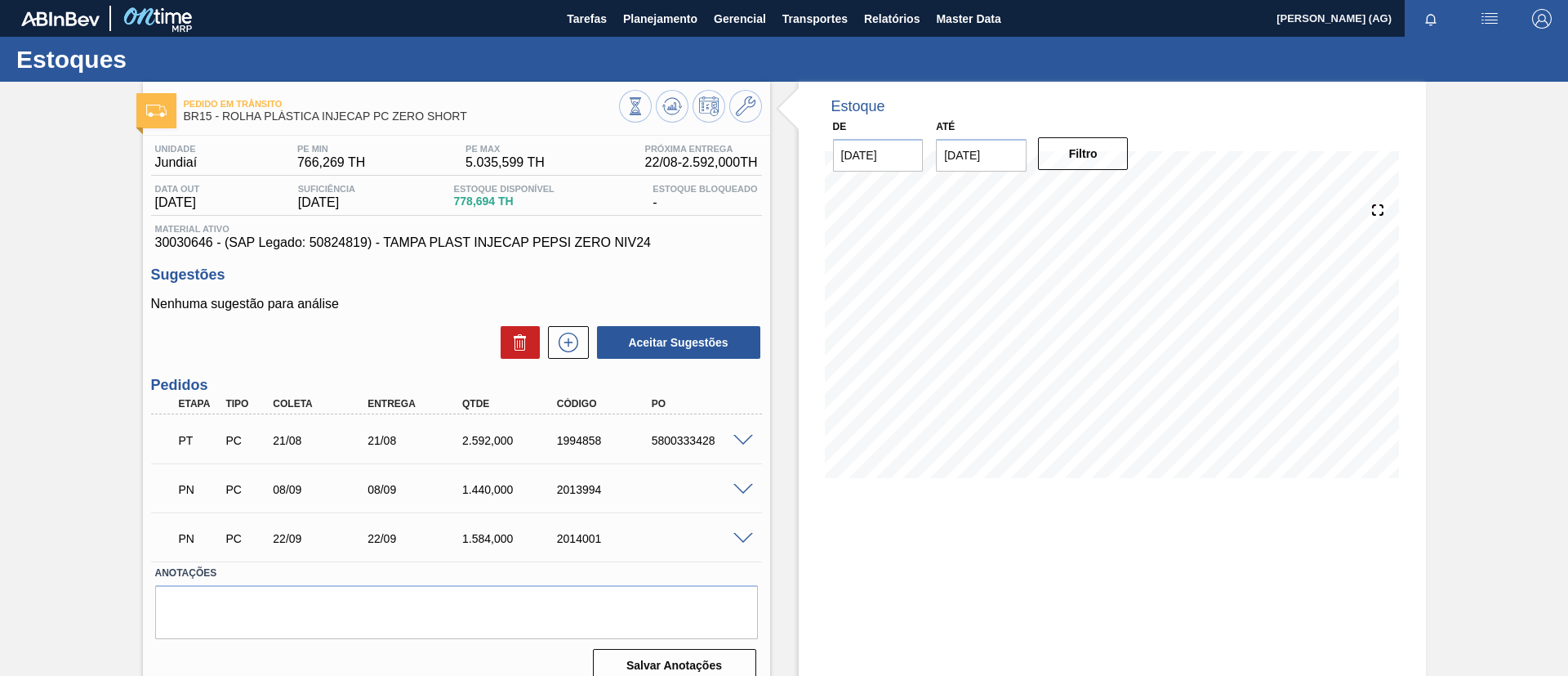
click at [739, 435] on span at bounding box center [743, 440] width 20 height 12
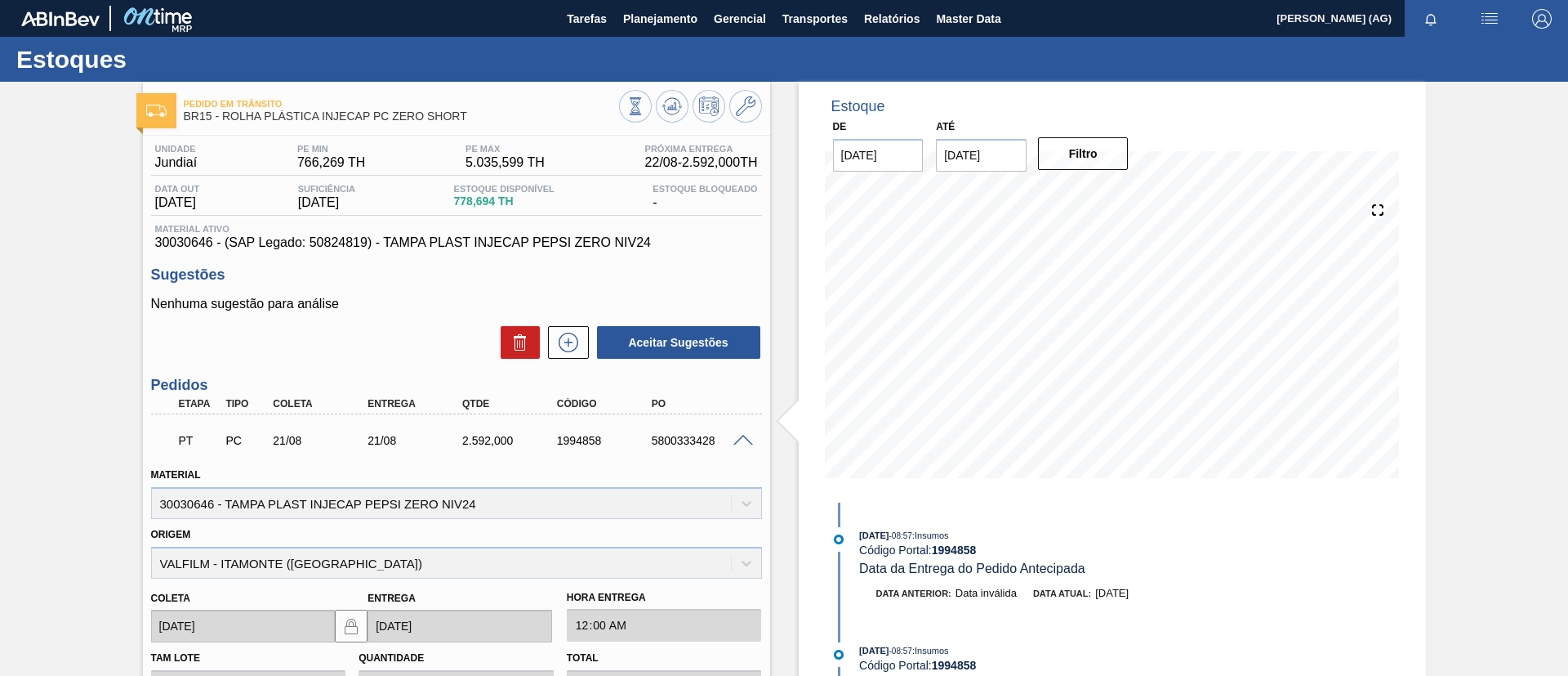
click at [1526, 372] on div "Pedido [PERSON_NAME] BR15 - ROLHA PLÁSTICA INJECAP PC ZERO SHORT Unidade Jundia…" at bounding box center [784, 586] width 1568 height 1009
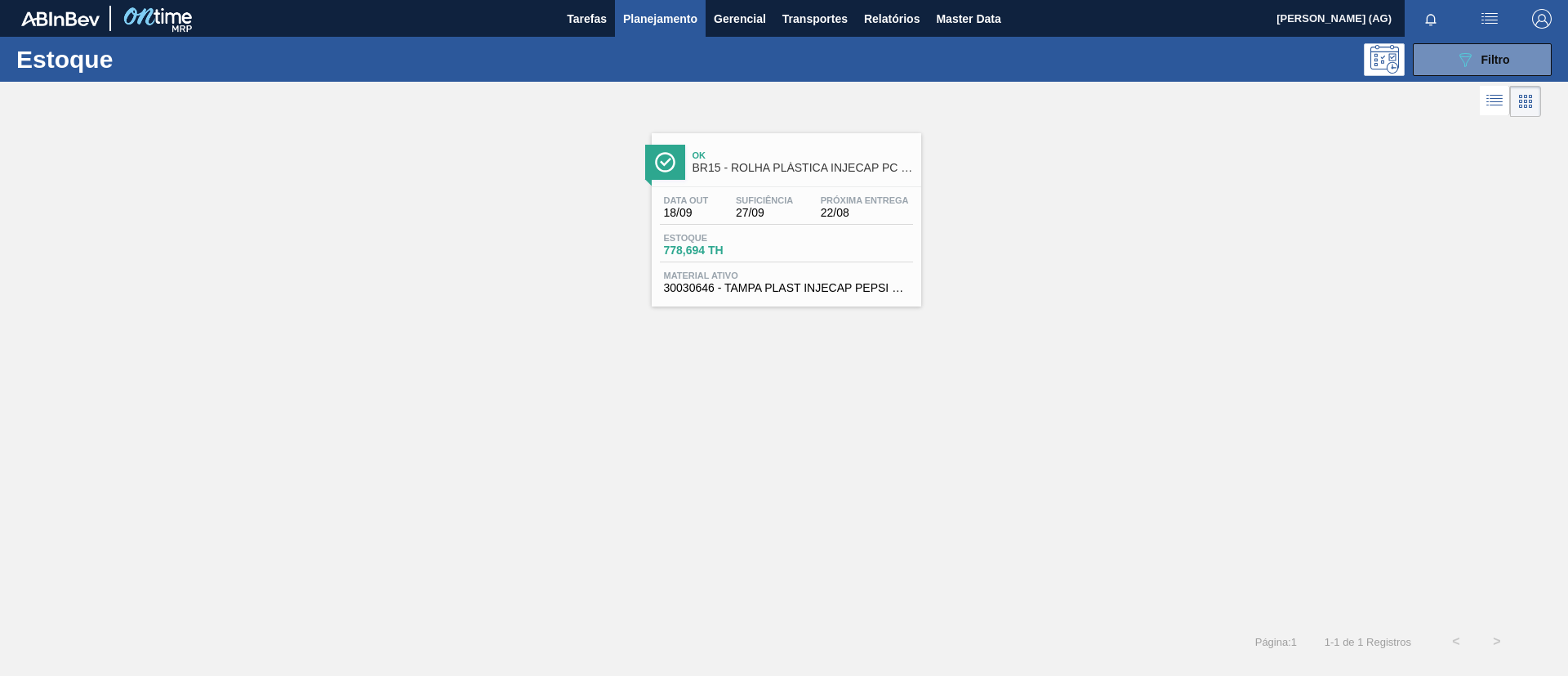
click at [1469, 75] on div "Estoque 089F7B8B-B2A5-4AFE-B5C0-19BA573D28AC Filtro" at bounding box center [784, 58] width 1568 height 45
click at [1464, 66] on icon "089F7B8B-B2A5-4AFE-B5C0-19BA573D28AC" at bounding box center [1465, 60] width 20 height 20
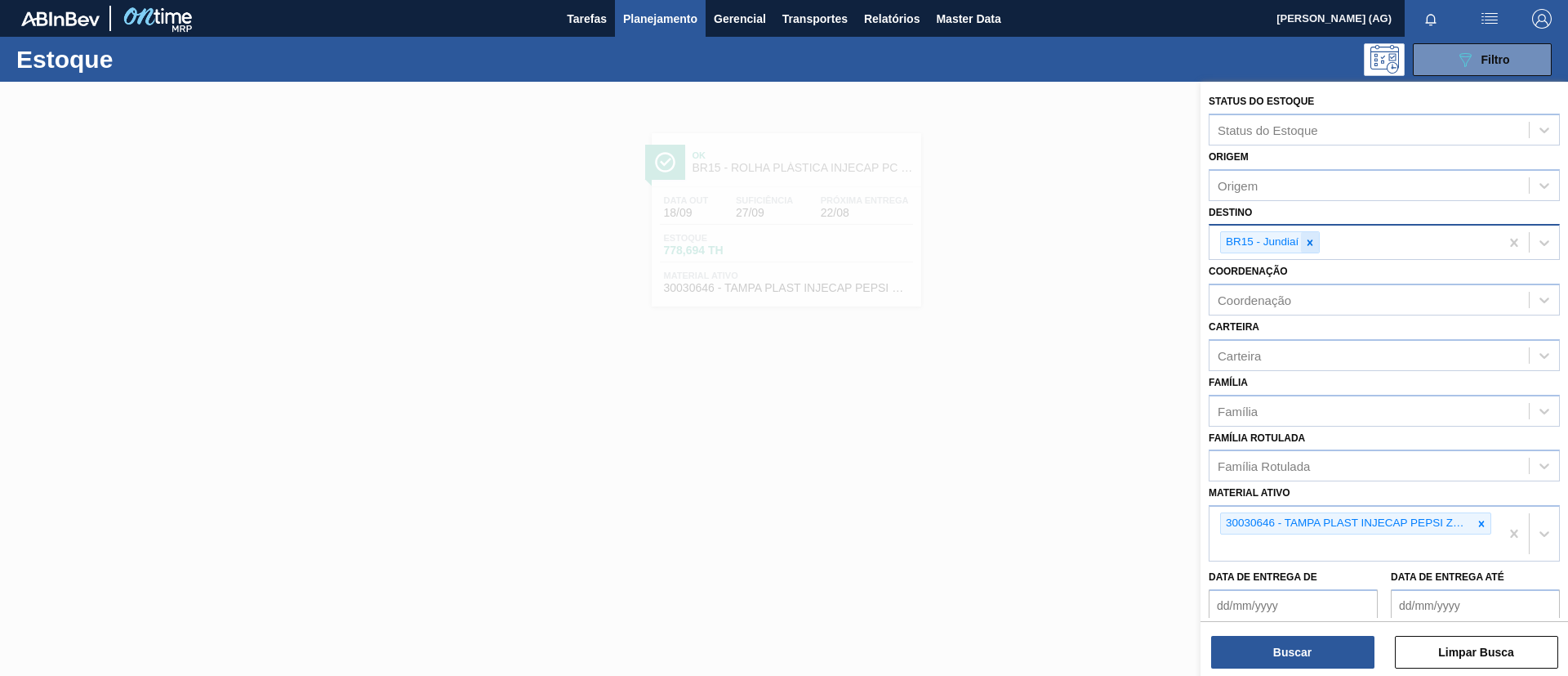
click at [1313, 252] on div at bounding box center [1310, 242] width 18 height 20
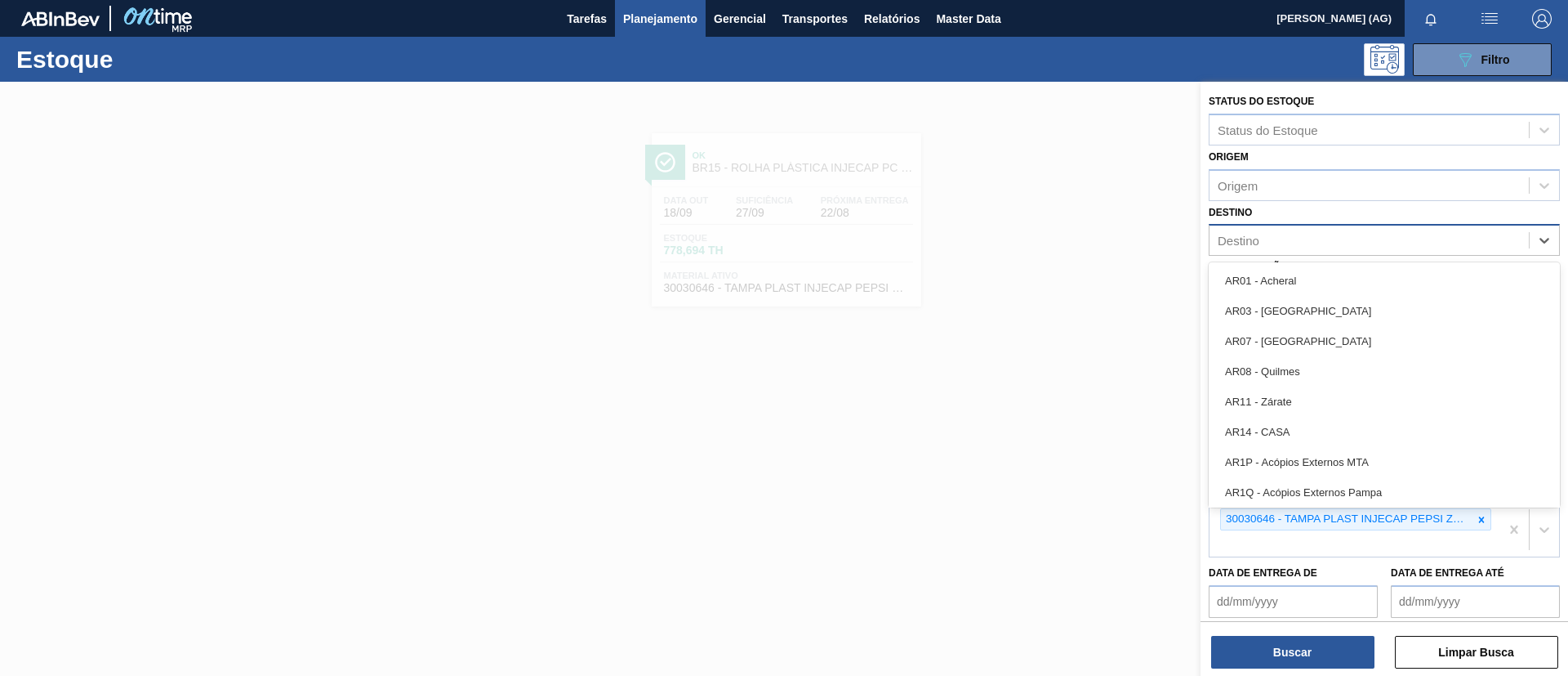
click at [1309, 246] on div "Destino" at bounding box center [1370, 241] width 320 height 24
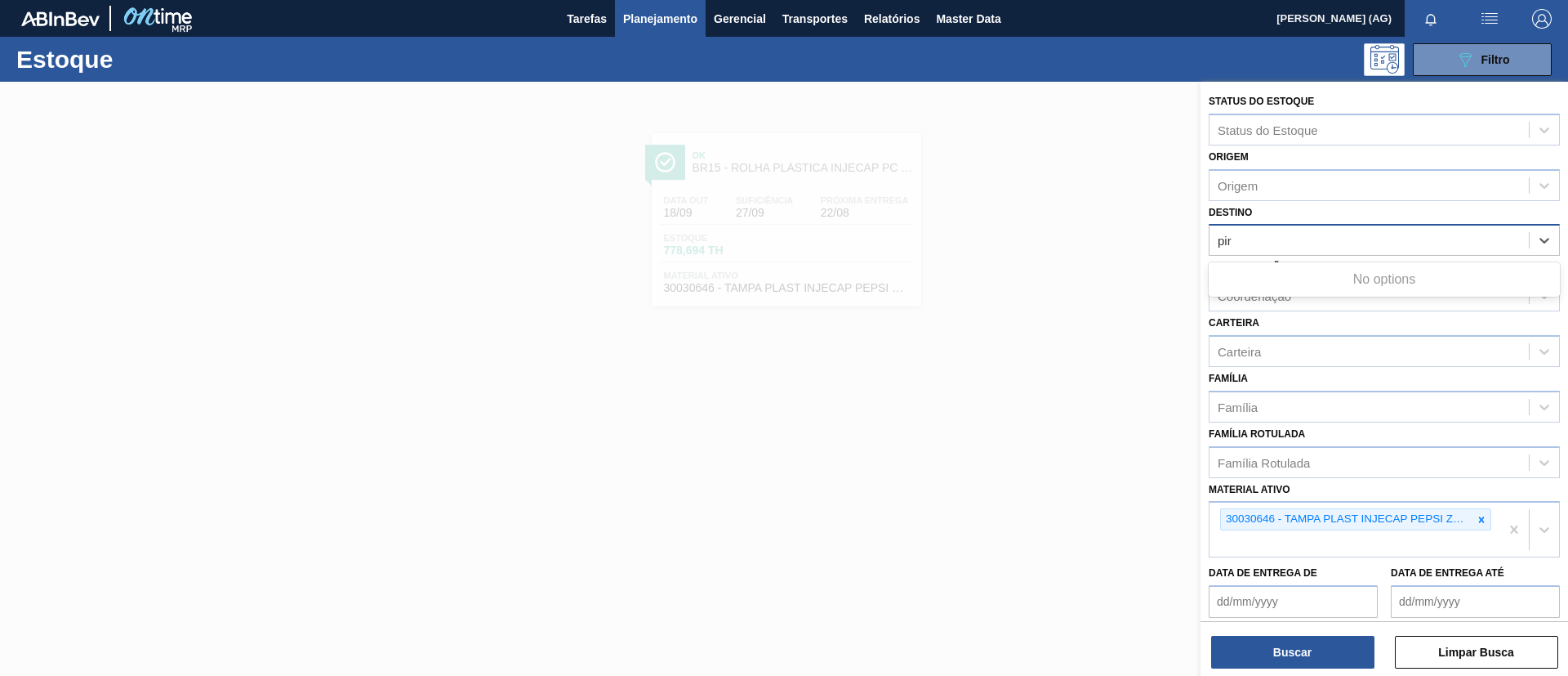
type input "pira"
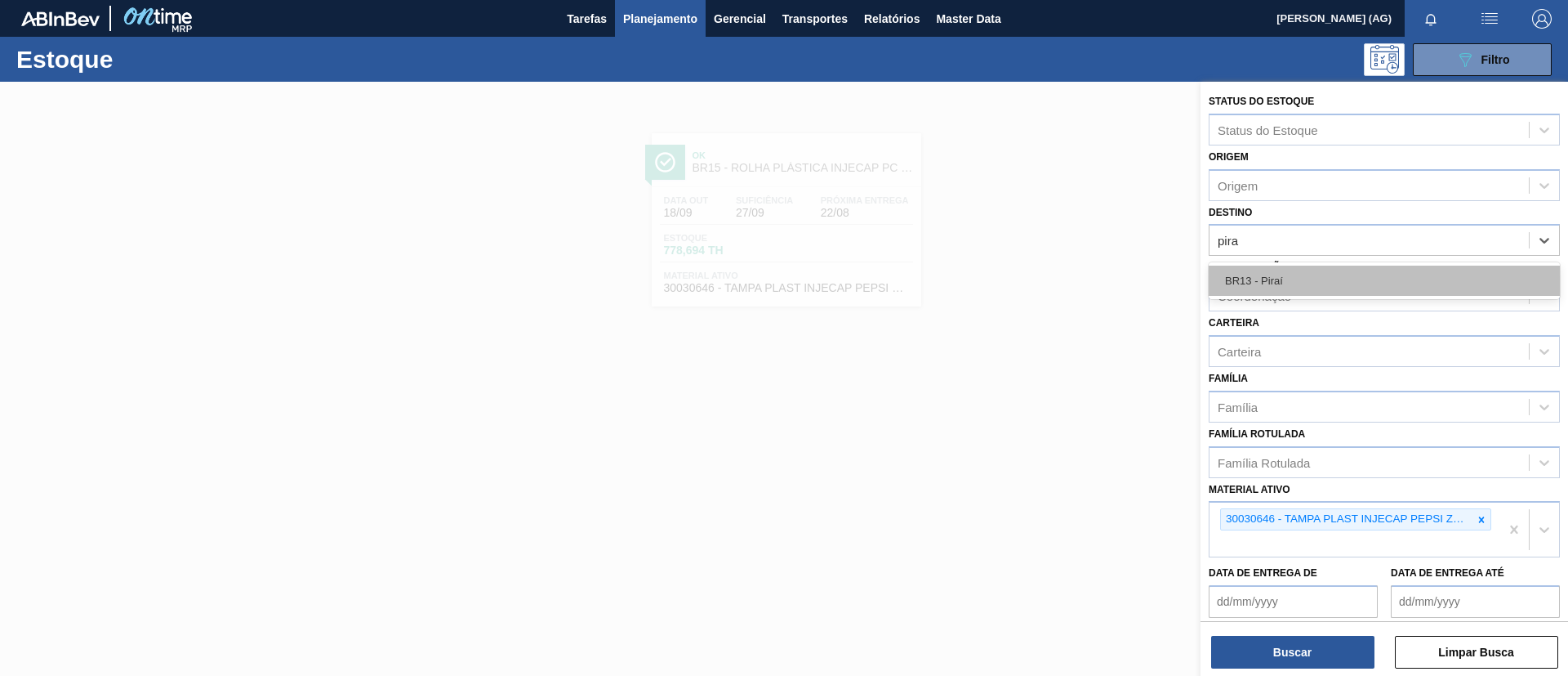
click at [1287, 289] on div "BR13 - Piraí" at bounding box center [1384, 280] width 352 height 30
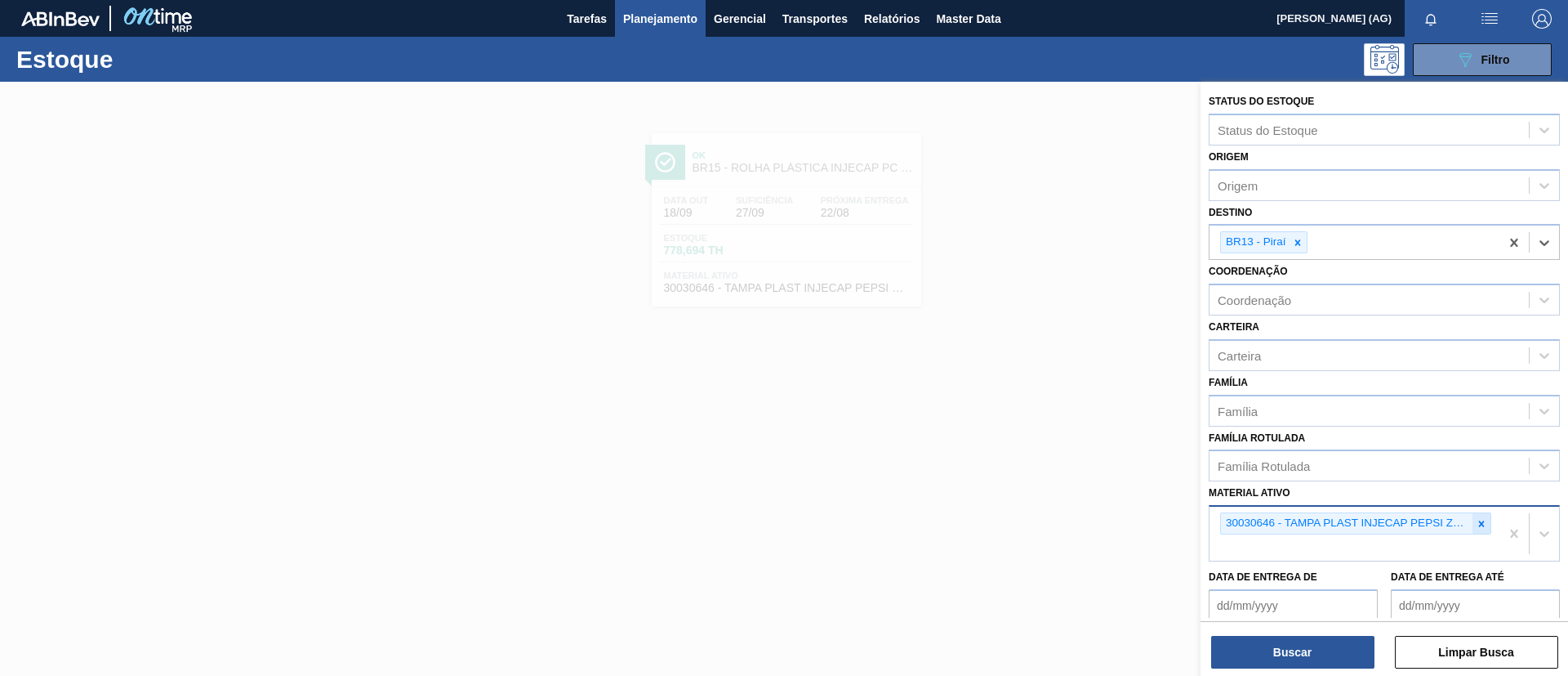
click at [1477, 529] on icon at bounding box center [1482, 523] width 12 height 12
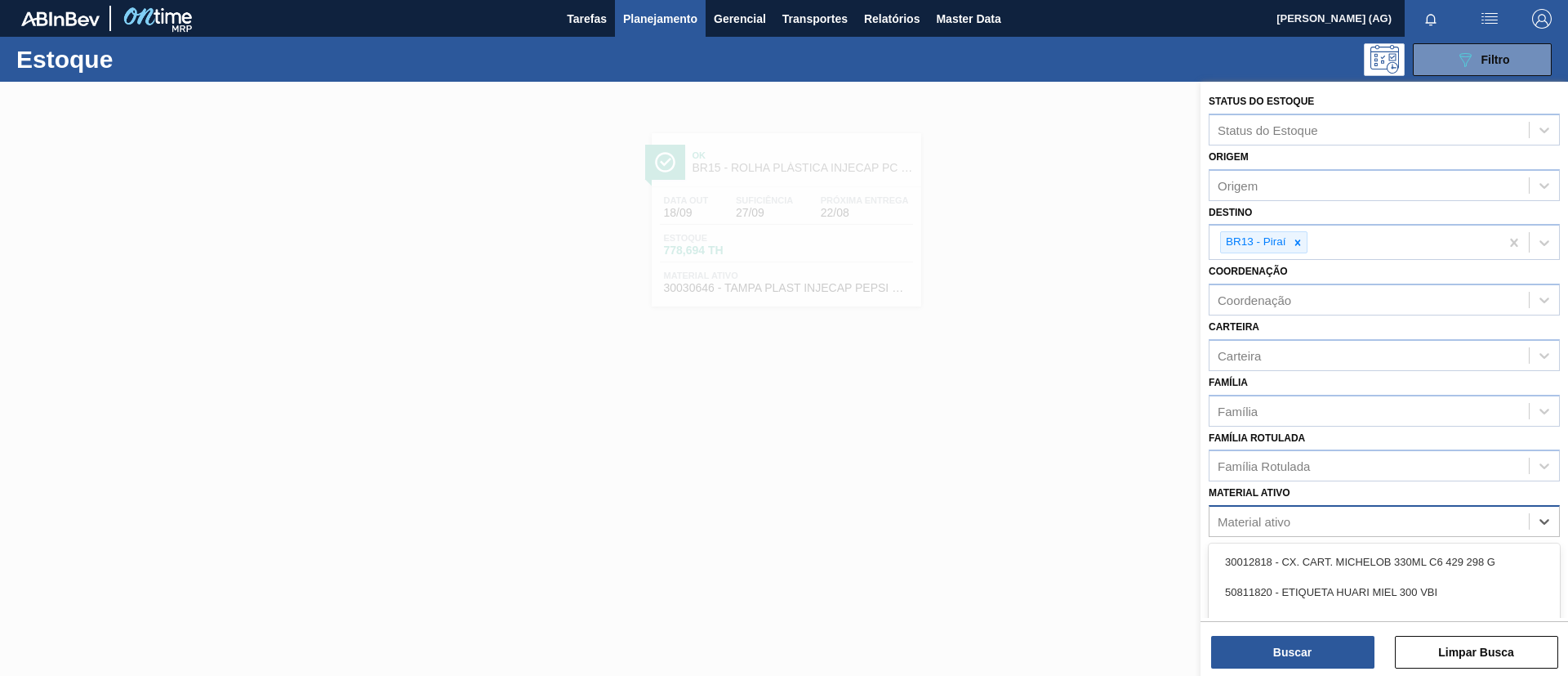
click at [1325, 530] on div "Material ativo" at bounding box center [1370, 522] width 320 height 24
paste ativo "30003577"
type ativo "30003577"
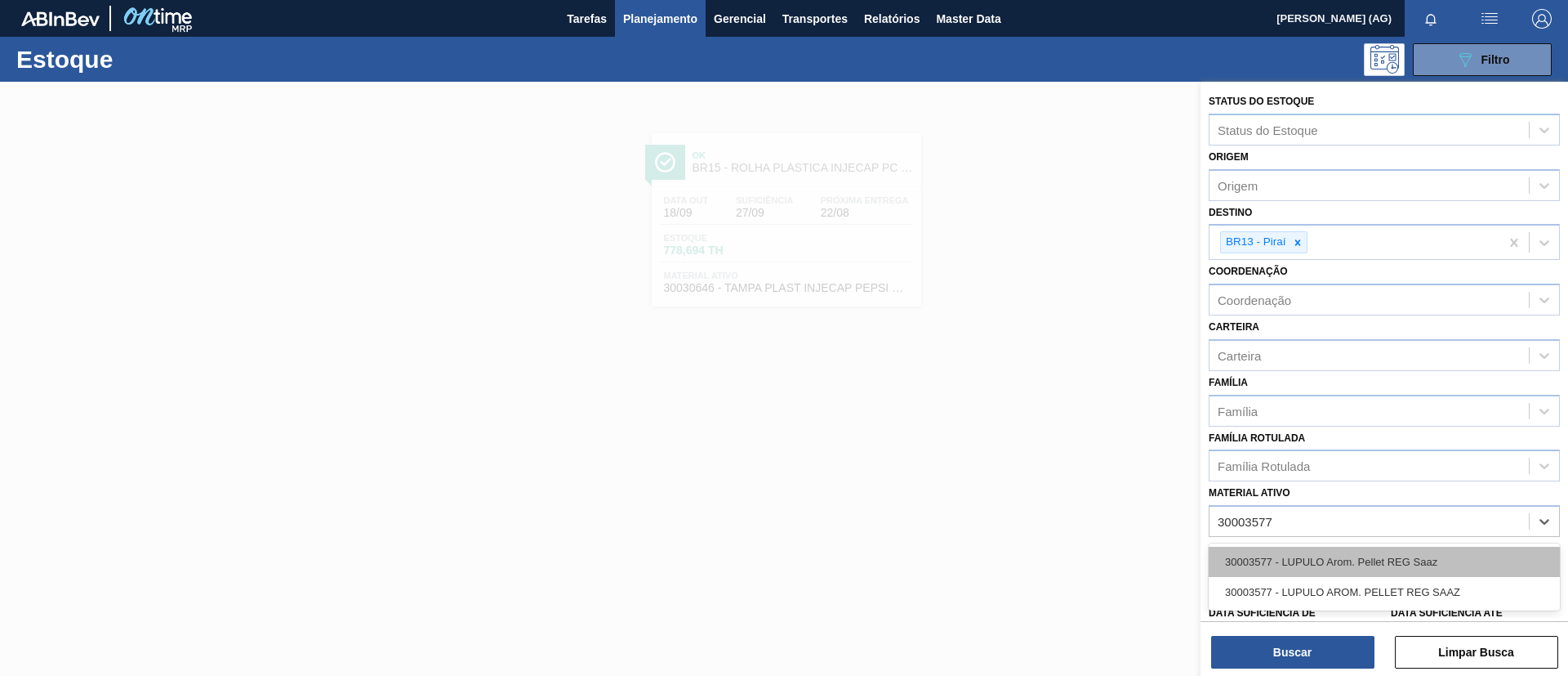
click at [1333, 555] on div "30003577 - LUPULO Arom. Pellet REG Saaz" at bounding box center [1384, 562] width 352 height 30
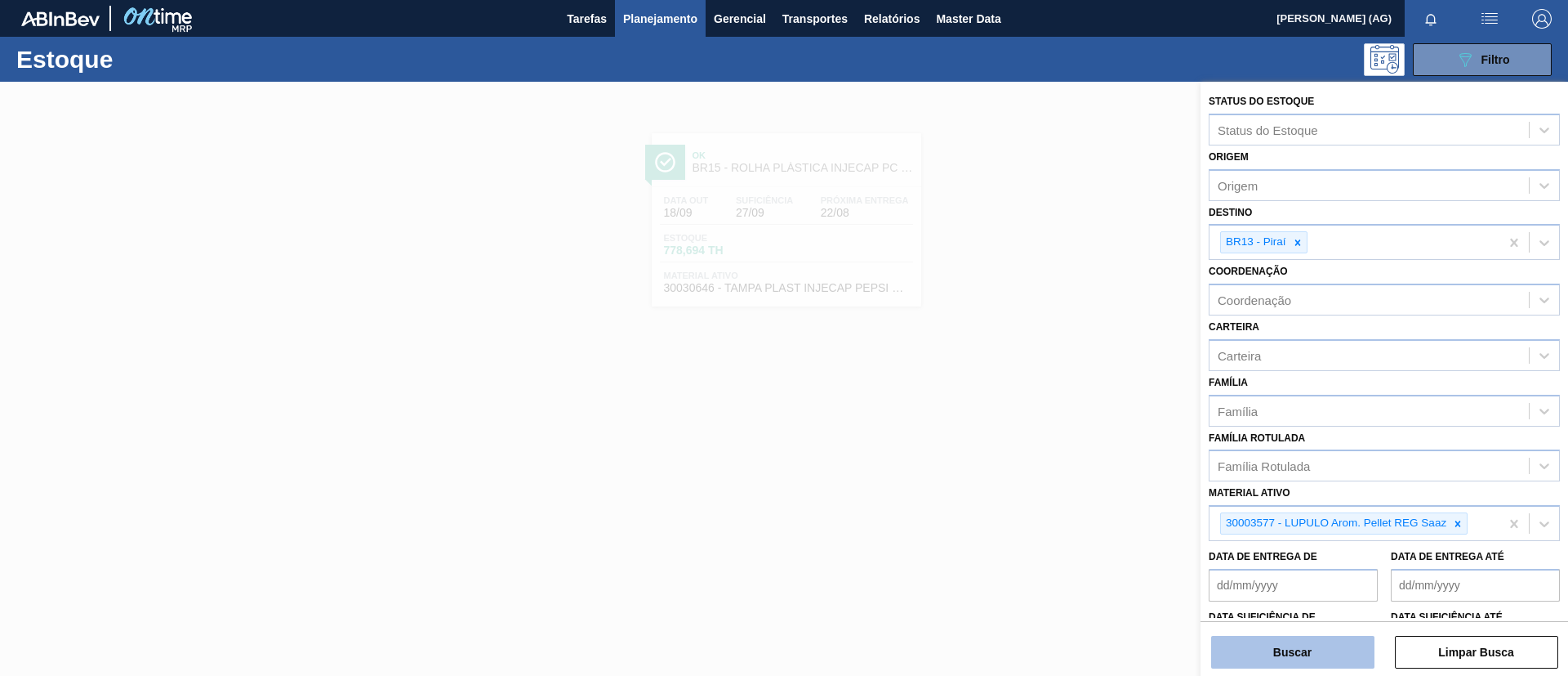
click at [1310, 657] on button "Buscar" at bounding box center [1293, 652] width 164 height 33
